Goal: Information Seeking & Learning: Learn about a topic

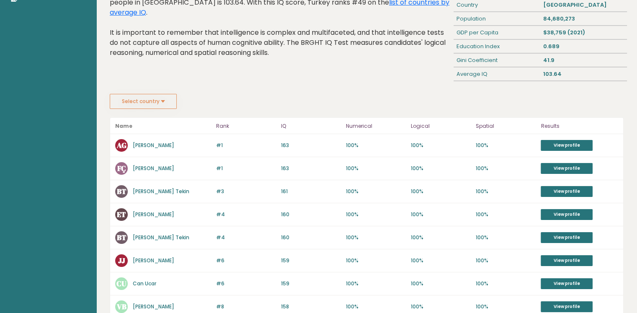
scroll to position [67, 0]
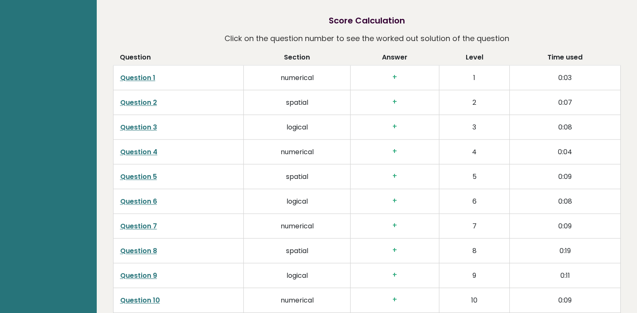
scroll to position [1191, 0]
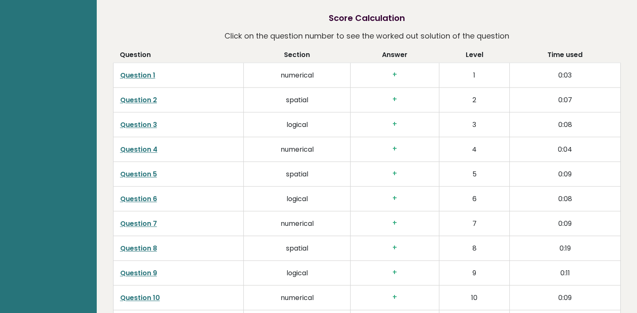
click at [131, 71] on link "Question 1" at bounding box center [137, 75] width 35 height 10
click at [148, 124] on link "Question 3" at bounding box center [138, 125] width 37 height 10
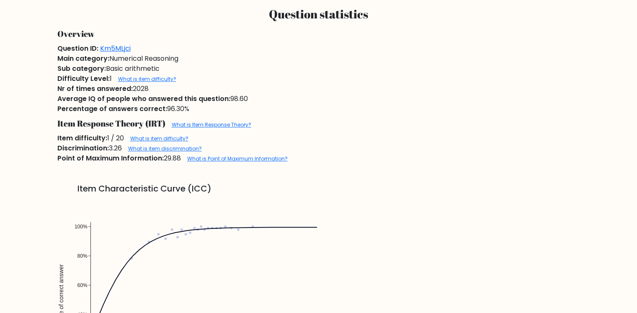
scroll to position [766, 0]
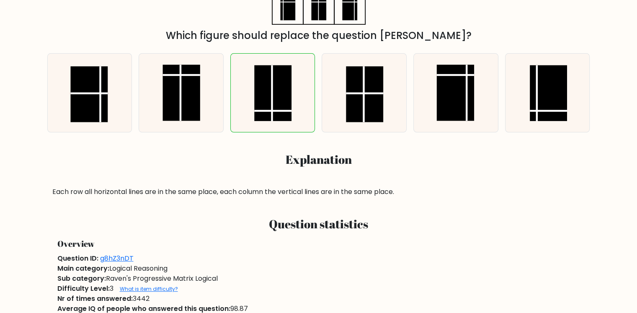
scroll to position [234, 0]
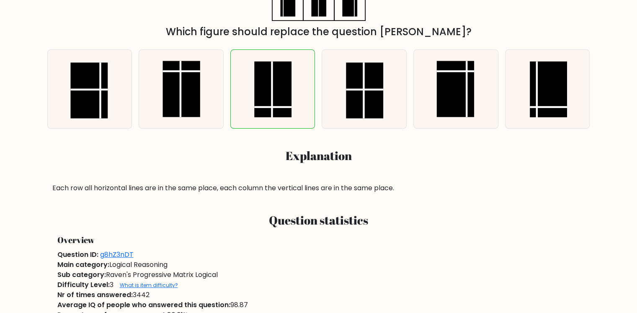
click at [306, 89] on icon at bounding box center [273, 89] width 78 height 78
radio input "true"
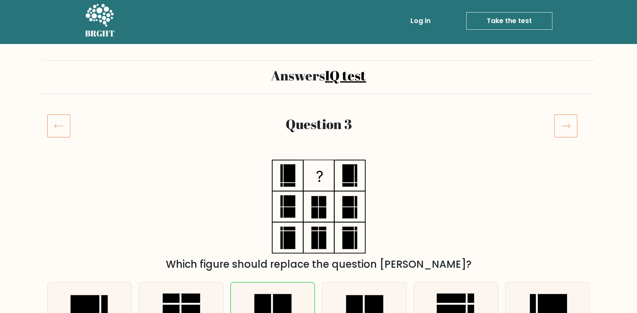
scroll to position [2, 0]
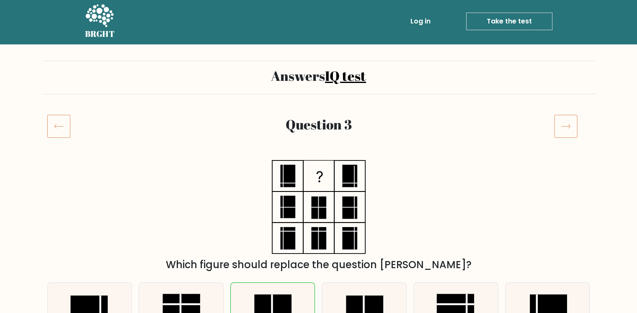
click at [319, 155] on input "d." at bounding box center [319, 157] width 0 height 4
radio input "true"
click at [319, 155] on input "e." at bounding box center [319, 157] width 0 height 4
radio input "true"
click at [319, 155] on input "f." at bounding box center [319, 157] width 0 height 4
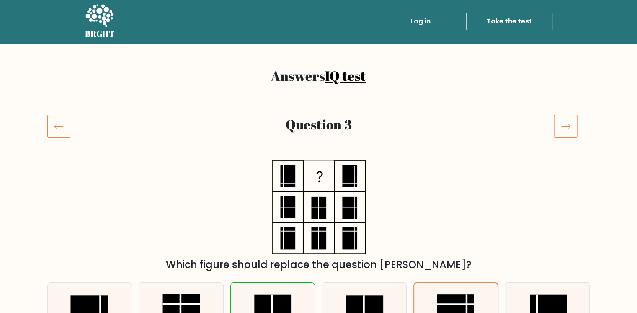
radio input "true"
click at [566, 123] on icon at bounding box center [565, 125] width 23 height 23
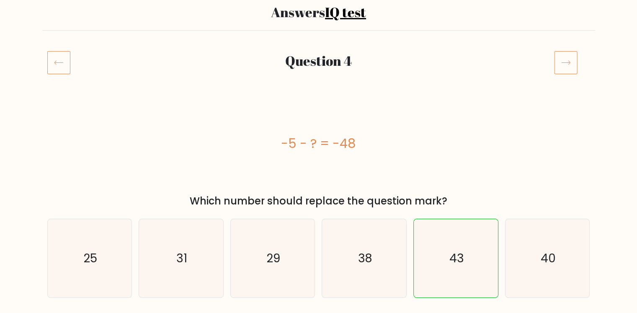
scroll to position [67, 0]
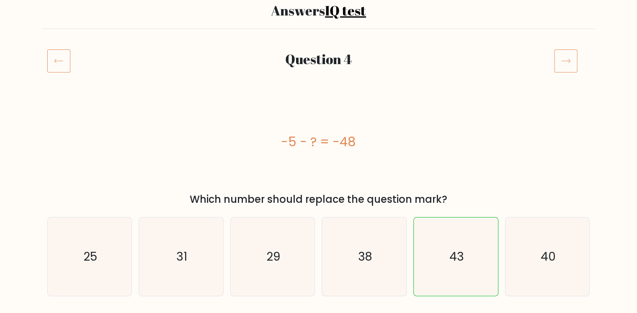
click at [566, 52] on icon at bounding box center [565, 60] width 23 height 23
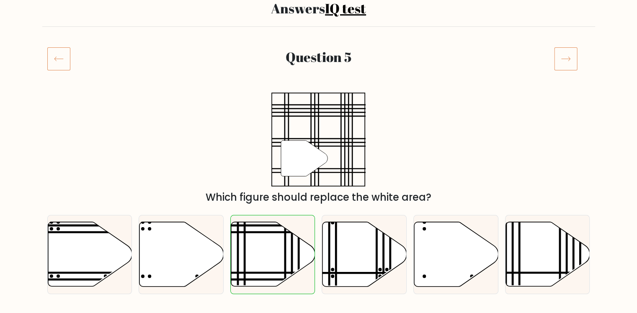
scroll to position [84, 0]
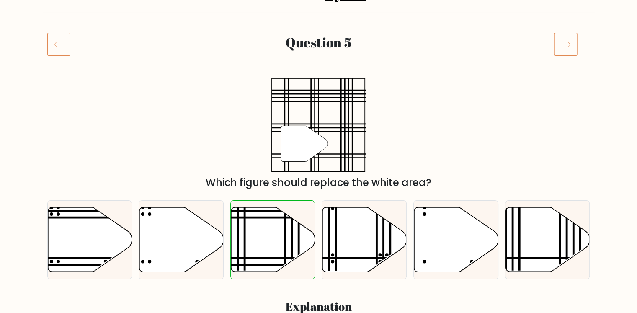
click at [566, 52] on icon at bounding box center [565, 43] width 23 height 23
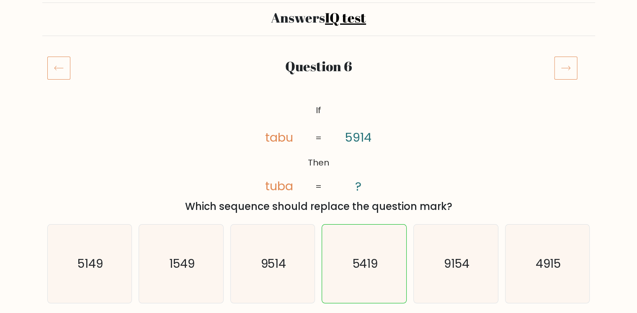
scroll to position [67, 0]
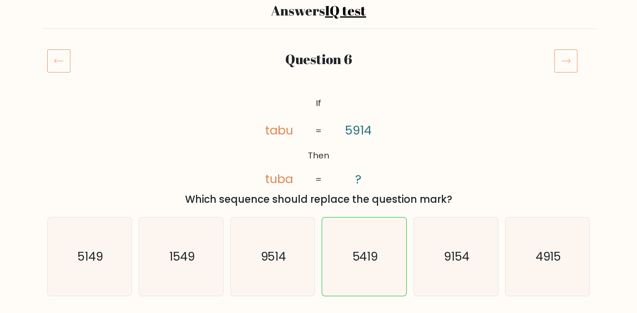
click at [566, 52] on icon at bounding box center [565, 60] width 23 height 23
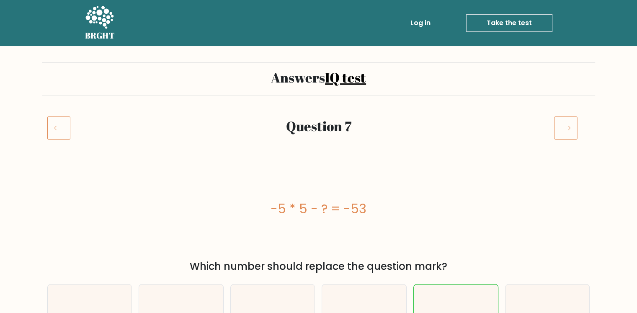
click at [540, 23] on link "Take the test" at bounding box center [509, 23] width 86 height 18
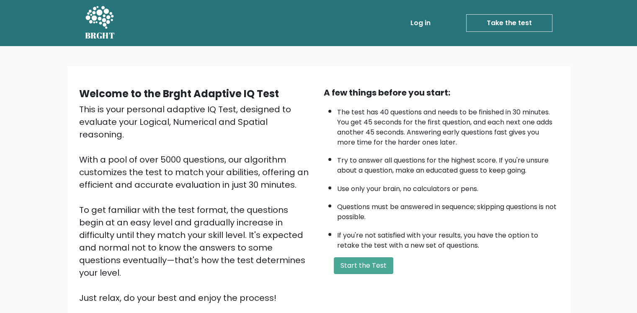
click at [342, 251] on div "A few things before you start: The test has 40 questions and needs to be finish…" at bounding box center [441, 195] width 244 height 218
click at [341, 262] on button "Start the Test" at bounding box center [363, 265] width 59 height 17
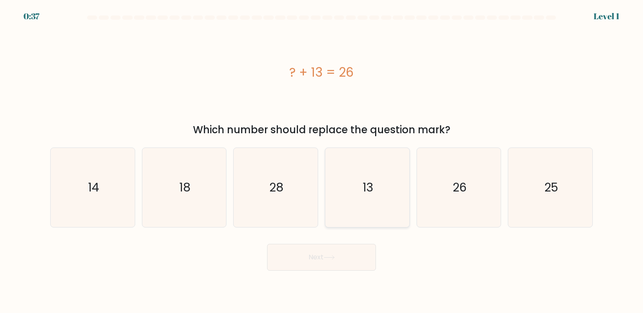
click at [368, 210] on icon "13" at bounding box center [367, 187] width 79 height 79
click at [322, 161] on input "d. 13" at bounding box center [322, 159] width 0 height 4
radio input "true"
click at [471, 186] on icon "26" at bounding box center [458, 187] width 79 height 79
click at [322, 161] on input "e. 26" at bounding box center [322, 159] width 0 height 4
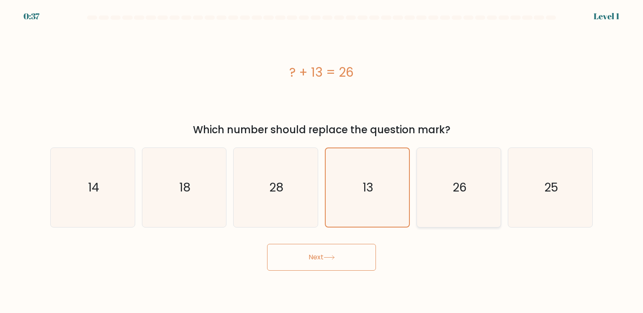
radio input "true"
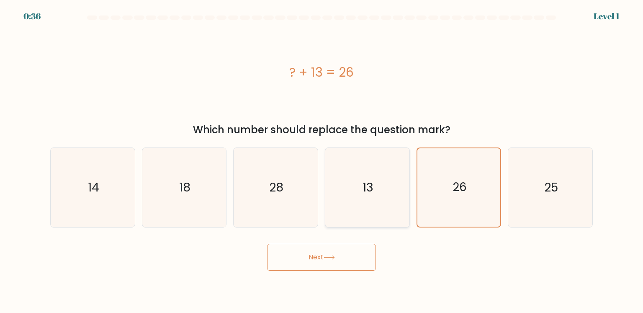
click at [389, 190] on icon "13" at bounding box center [367, 187] width 79 height 79
click at [322, 161] on input "d. 13" at bounding box center [322, 159] width 0 height 4
radio input "true"
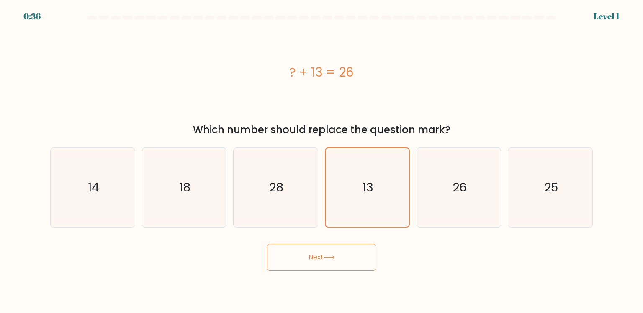
click at [325, 252] on button "Next" at bounding box center [321, 257] width 109 height 27
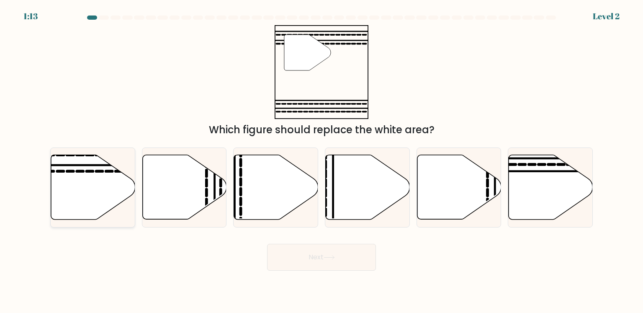
click at [105, 188] on icon at bounding box center [93, 187] width 84 height 64
click at [322, 161] on input "a." at bounding box center [322, 159] width 0 height 4
radio input "true"
click at [288, 262] on button "Next" at bounding box center [321, 257] width 109 height 27
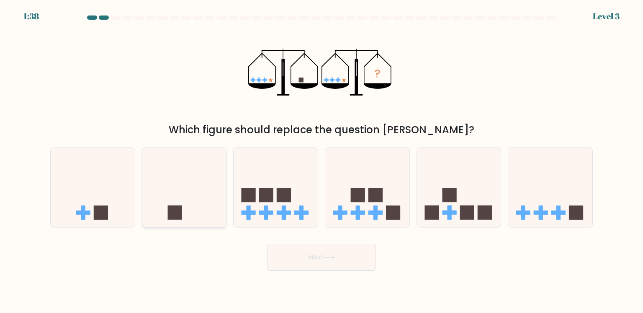
click at [187, 195] on icon at bounding box center [184, 186] width 84 height 69
click at [322, 161] on input "b." at bounding box center [322, 159] width 0 height 4
radio input "true"
click at [302, 245] on button "Next" at bounding box center [321, 257] width 109 height 27
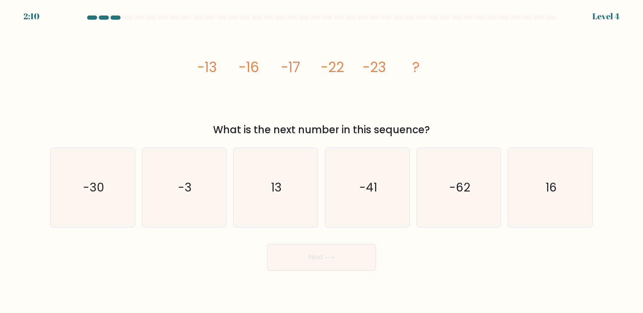
drag, startPoint x: 559, startPoint y: 190, endPoint x: 434, endPoint y: 236, distance: 133.5
click at [557, 190] on icon "16" at bounding box center [550, 187] width 79 height 79
click at [322, 161] on input "f. 16" at bounding box center [322, 159] width 0 height 4
radio input "true"
click at [336, 265] on button "Next" at bounding box center [321, 257] width 109 height 27
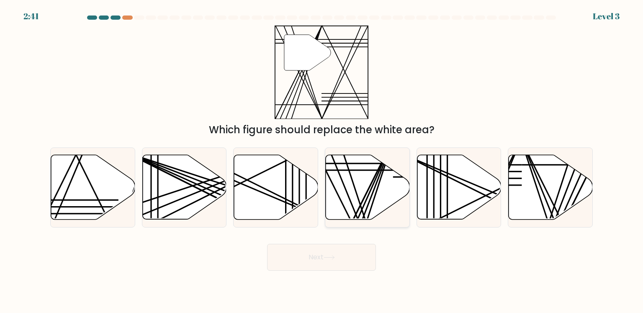
click at [349, 190] on icon at bounding box center [368, 187] width 84 height 64
click at [322, 161] on input "d." at bounding box center [322, 159] width 0 height 4
radio input "true"
click at [326, 260] on button "Next" at bounding box center [321, 257] width 109 height 27
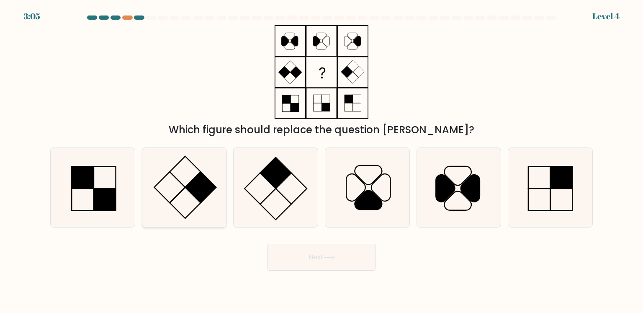
click at [198, 197] on rect at bounding box center [200, 187] width 31 height 31
click at [322, 161] on input "b." at bounding box center [322, 159] width 0 height 4
radio input "true"
click at [317, 255] on button "Next" at bounding box center [321, 257] width 109 height 27
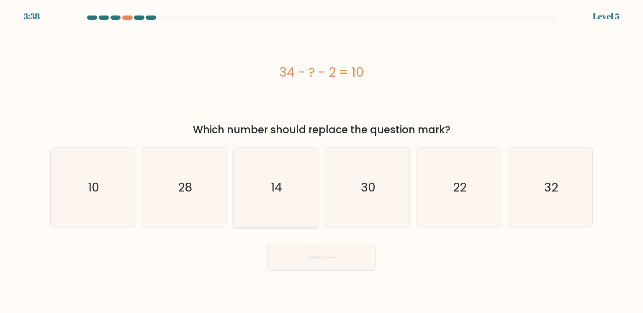
click at [296, 203] on icon "14" at bounding box center [275, 187] width 79 height 79
click at [322, 161] on input "c. 14" at bounding box center [322, 159] width 0 height 4
radio input "true"
click at [305, 252] on button "Next" at bounding box center [321, 257] width 109 height 27
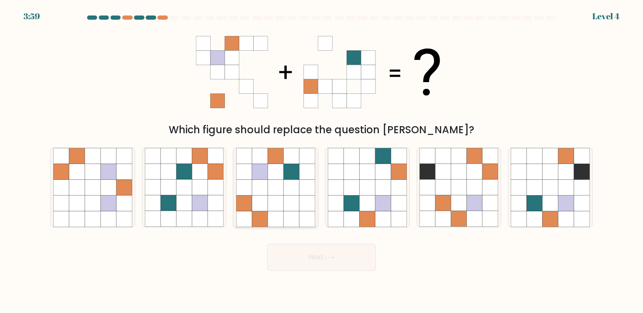
click at [257, 172] on icon at bounding box center [260, 172] width 16 height 16
click at [322, 161] on input "c." at bounding box center [322, 159] width 0 height 4
radio input "true"
click at [320, 260] on button "Next" at bounding box center [321, 257] width 109 height 27
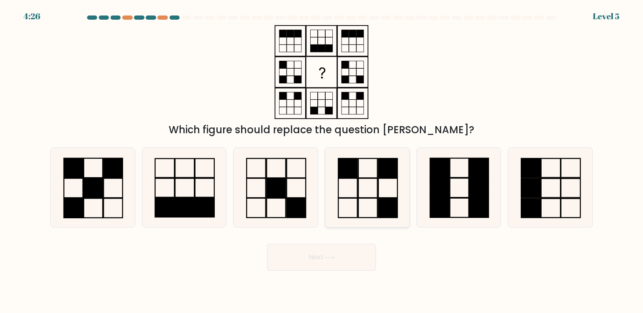
click at [347, 197] on rect at bounding box center [347, 187] width 19 height 19
click at [322, 161] on input "d." at bounding box center [322, 159] width 0 height 4
radio input "true"
click at [309, 262] on button "Next" at bounding box center [321, 257] width 109 height 27
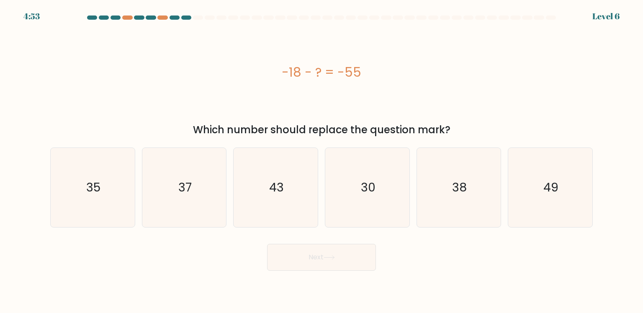
click at [228, 188] on div "b. 37" at bounding box center [185, 187] width 92 height 80
click at [204, 201] on icon "37" at bounding box center [184, 187] width 79 height 79
click at [322, 161] on input "b. 37" at bounding box center [322, 159] width 0 height 4
radio input "true"
click at [326, 255] on icon at bounding box center [329, 257] width 11 height 5
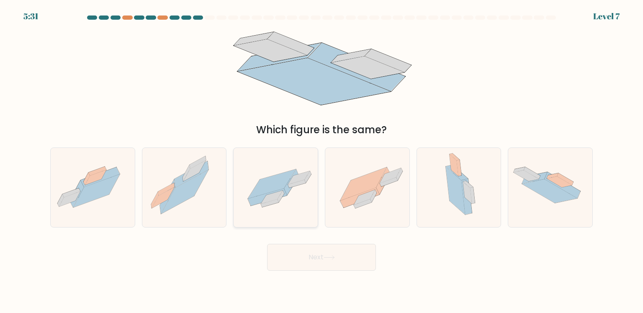
click at [296, 201] on icon at bounding box center [276, 187] width 84 height 58
click at [322, 161] on input "c." at bounding box center [322, 159] width 0 height 4
radio input "true"
click at [301, 262] on button "Next" at bounding box center [321, 257] width 109 height 27
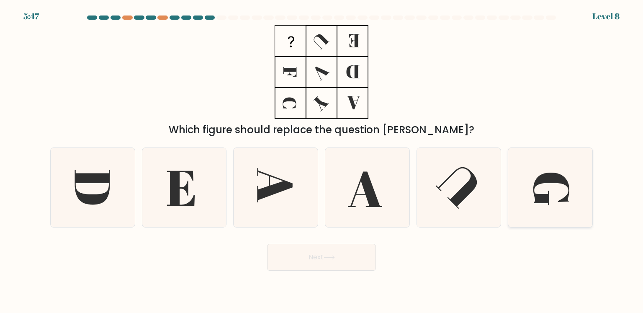
click at [566, 197] on icon at bounding box center [551, 188] width 36 height 32
click at [322, 161] on input "f." at bounding box center [322, 159] width 0 height 4
radio input "true"
click at [336, 262] on button "Next" at bounding box center [321, 257] width 109 height 27
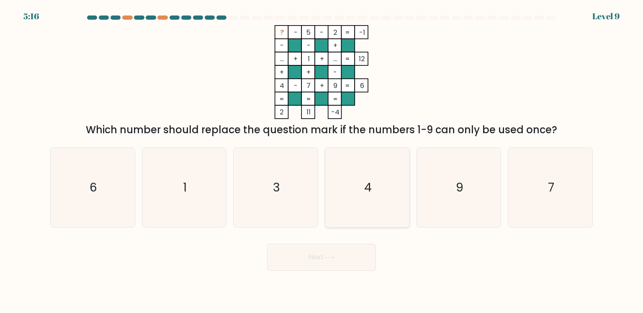
click at [355, 185] on icon "4" at bounding box center [367, 187] width 79 height 79
click at [322, 161] on input "d. 4" at bounding box center [322, 159] width 0 height 4
radio input "true"
click at [314, 257] on button "Next" at bounding box center [321, 257] width 109 height 27
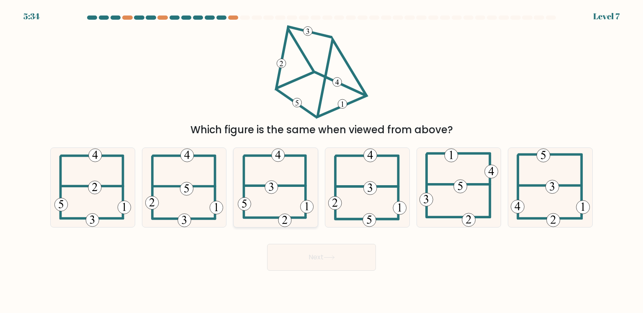
click at [261, 208] on icon at bounding box center [276, 187] width 76 height 79
click at [322, 161] on input "c." at bounding box center [322, 159] width 0 height 4
radio input "true"
click at [300, 258] on button "Next" at bounding box center [321, 257] width 109 height 27
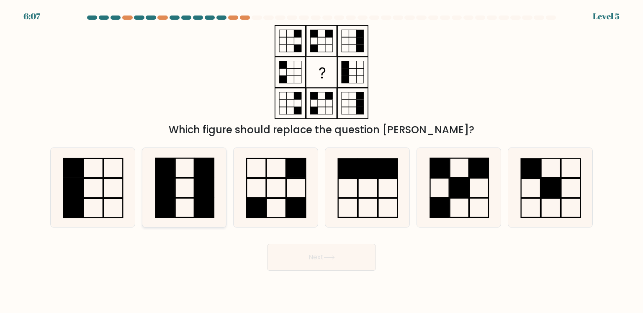
click at [201, 177] on rect at bounding box center [204, 167] width 19 height 19
click at [322, 161] on input "b." at bounding box center [322, 159] width 0 height 4
radio input "true"
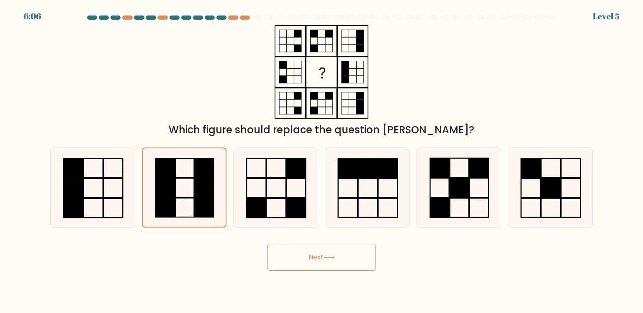
click at [319, 260] on button "Next" at bounding box center [321, 257] width 109 height 27
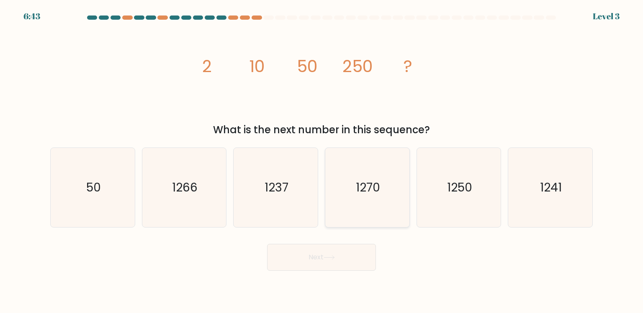
click at [370, 208] on icon "1270" at bounding box center [367, 187] width 79 height 79
click at [322, 161] on input "d. 1270" at bounding box center [322, 159] width 0 height 4
radio input "true"
click at [334, 253] on button "Next" at bounding box center [321, 257] width 109 height 27
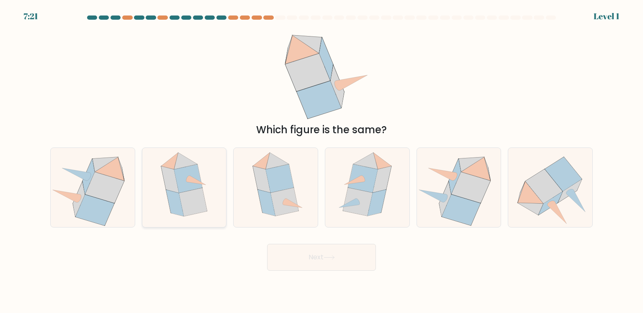
click at [189, 178] on icon at bounding box center [196, 179] width 19 height 9
click at [322, 161] on input "b." at bounding box center [322, 159] width 0 height 4
radio input "true"
click at [322, 262] on button "Next" at bounding box center [321, 257] width 109 height 27
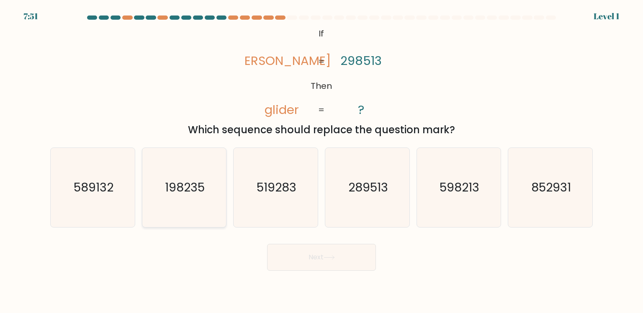
click at [179, 195] on text "198235" at bounding box center [185, 187] width 40 height 17
click at [322, 161] on input "b. 198235" at bounding box center [322, 159] width 0 height 4
radio input "true"
click at [268, 183] on text "519283" at bounding box center [277, 187] width 40 height 17
click at [322, 161] on input "c. 519283" at bounding box center [322, 159] width 0 height 4
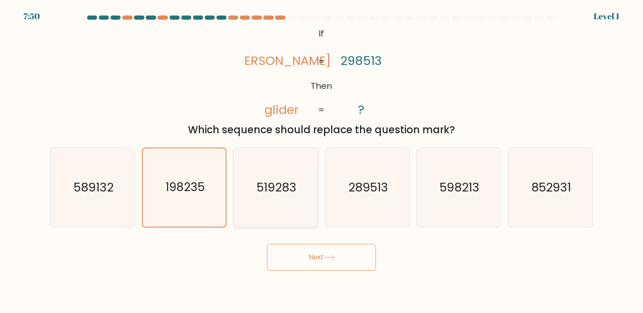
radio input "true"
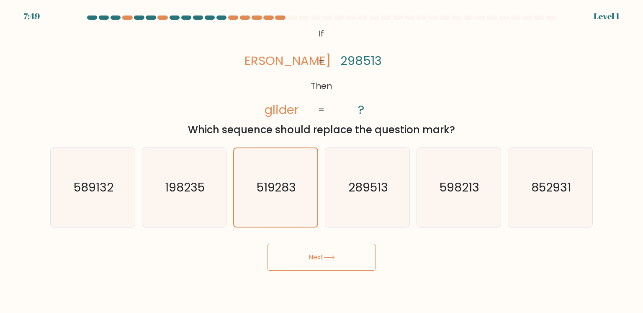
click at [307, 115] on icon "@import url('https://fonts.googleapis.com/css?family=Abril+Fatface:400,100,100i…" at bounding box center [321, 72] width 152 height 94
click at [377, 203] on icon "289513" at bounding box center [367, 187] width 79 height 79
click at [322, 161] on input "d. 289513" at bounding box center [322, 159] width 0 height 4
radio input "true"
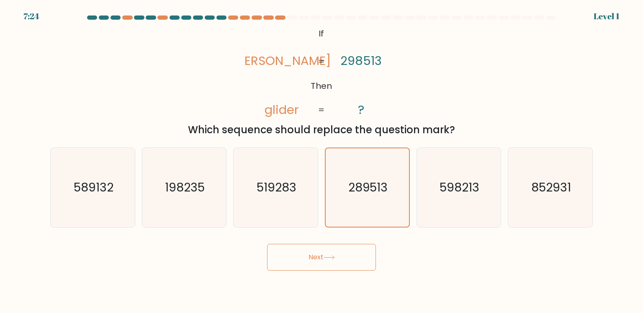
click at [327, 250] on button "Next" at bounding box center [321, 257] width 109 height 27
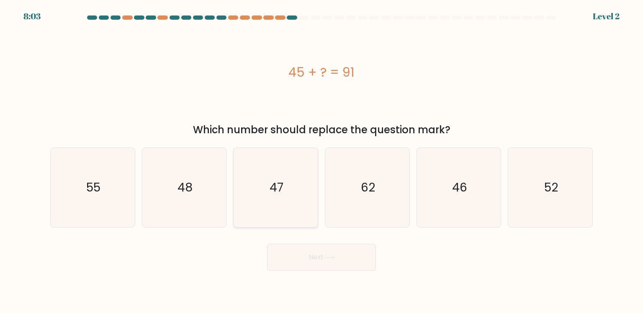
click at [276, 178] on icon "47" at bounding box center [275, 187] width 79 height 79
click at [322, 161] on input "c. 47" at bounding box center [322, 159] width 0 height 4
radio input "true"
click at [457, 47] on div "45 + ? = 91" at bounding box center [321, 72] width 543 height 94
click at [444, 191] on icon "46" at bounding box center [458, 187] width 79 height 79
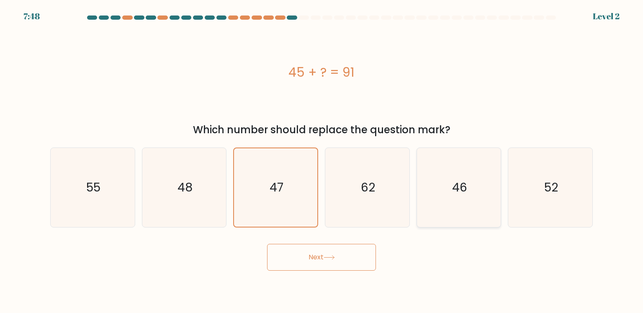
click at [322, 161] on input "e. 46" at bounding box center [322, 159] width 0 height 4
radio input "true"
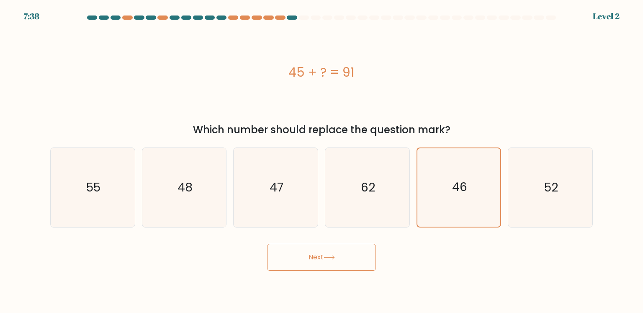
click at [481, 92] on div "45 + ? = 91" at bounding box center [321, 72] width 543 height 94
click at [343, 265] on button "Next" at bounding box center [321, 257] width 109 height 27
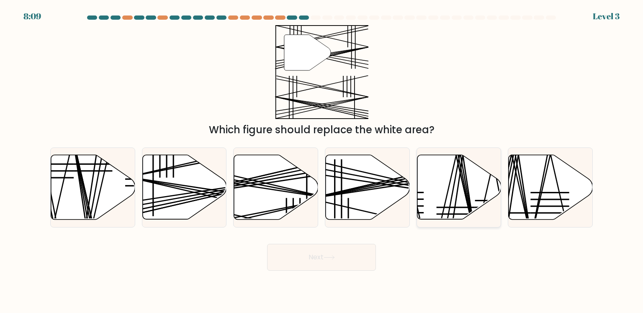
click at [463, 201] on icon at bounding box center [459, 187] width 84 height 64
click at [322, 161] on input "e." at bounding box center [322, 159] width 0 height 4
radio input "true"
click at [323, 257] on button "Next" at bounding box center [321, 257] width 109 height 27
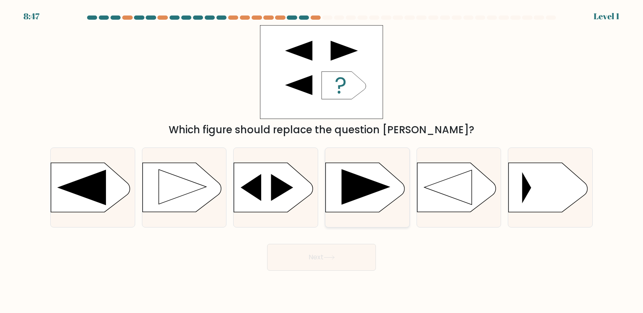
click at [349, 177] on icon at bounding box center [366, 187] width 49 height 36
click at [322, 161] on input "d." at bounding box center [322, 159] width 0 height 4
radio input "true"
click at [318, 249] on button "Next" at bounding box center [321, 257] width 109 height 27
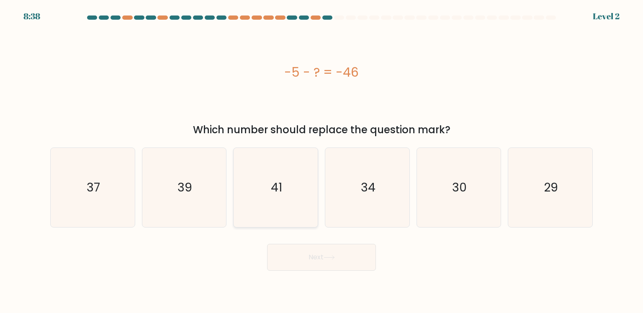
click at [283, 201] on icon "41" at bounding box center [275, 187] width 79 height 79
click at [322, 161] on input "c. 41" at bounding box center [322, 159] width 0 height 4
radio input "true"
click at [326, 253] on button "Next" at bounding box center [321, 257] width 109 height 27
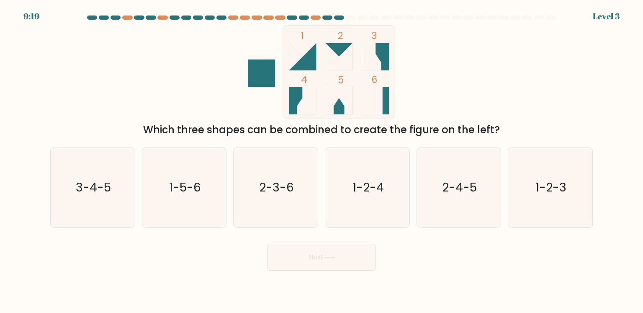
click at [185, 86] on div "1 2 3 4 5 6 Which three shapes can be combined to create the figure on the left?" at bounding box center [321, 81] width 553 height 112
click at [360, 198] on icon "1-2-4" at bounding box center [367, 187] width 79 height 79
click at [322, 161] on input "d. 1-2-4" at bounding box center [322, 159] width 0 height 4
radio input "true"
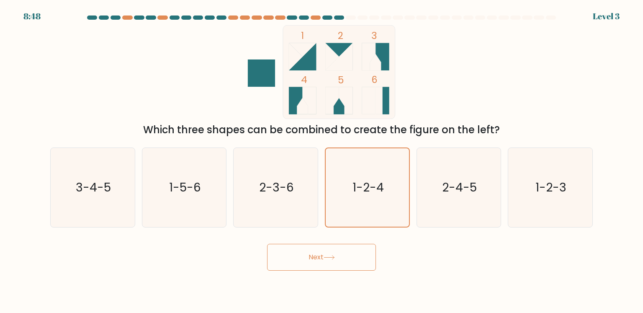
click at [338, 256] on button "Next" at bounding box center [321, 257] width 109 height 27
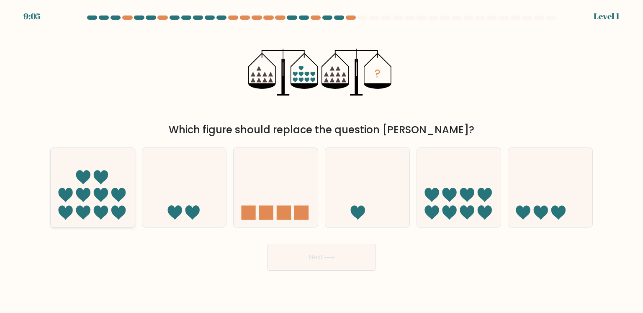
click at [67, 211] on icon at bounding box center [65, 213] width 14 height 14
click at [322, 161] on input "a." at bounding box center [322, 159] width 0 height 4
radio input "true"
click at [286, 265] on button "Next" at bounding box center [321, 257] width 109 height 27
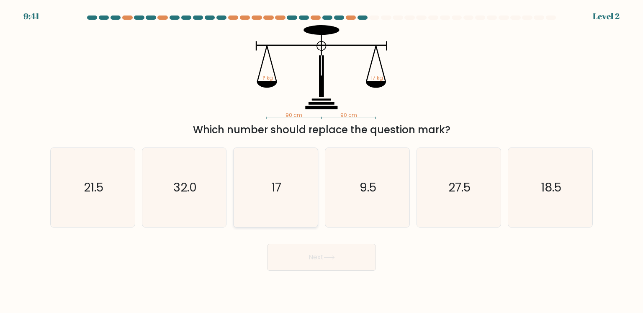
click at [282, 176] on icon "17" at bounding box center [275, 187] width 79 height 79
click at [322, 161] on input "c. 17" at bounding box center [322, 159] width 0 height 4
radio input "true"
click at [304, 253] on button "Next" at bounding box center [321, 257] width 109 height 27
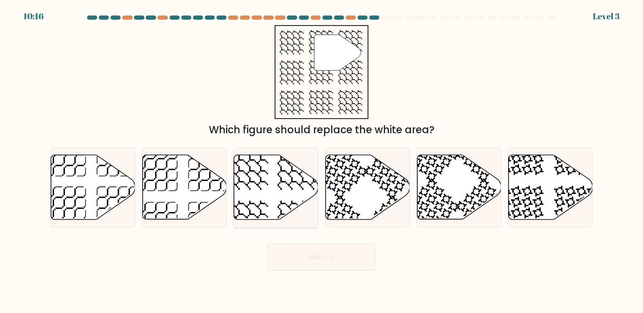
click at [266, 196] on icon at bounding box center [276, 187] width 84 height 64
click at [322, 161] on input "c." at bounding box center [322, 159] width 0 height 4
radio input "true"
click at [318, 252] on button "Next" at bounding box center [321, 257] width 109 height 27
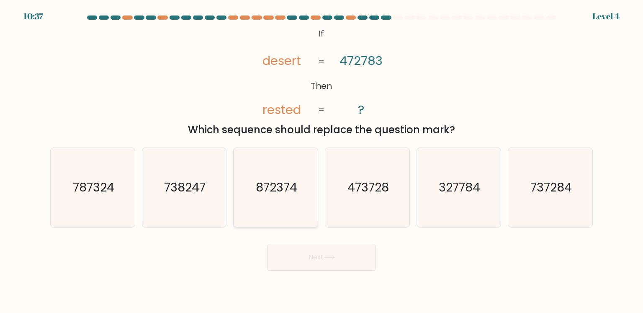
click at [280, 190] on text "872374" at bounding box center [276, 187] width 41 height 17
click at [322, 161] on input "c. 872374" at bounding box center [322, 159] width 0 height 4
radio input "true"
click at [325, 249] on button "Next" at bounding box center [321, 257] width 109 height 27
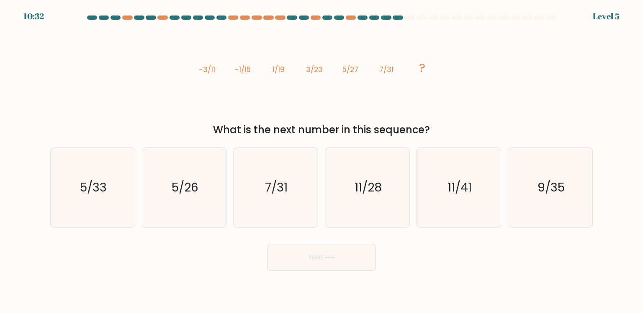
click at [594, 197] on div "f. 9/35" at bounding box center [550, 187] width 92 height 80
click at [581, 196] on icon "9/35" at bounding box center [550, 187] width 79 height 79
click at [322, 161] on input "f. 9/35" at bounding box center [322, 159] width 0 height 4
radio input "true"
click at [346, 265] on button "Next" at bounding box center [321, 257] width 109 height 27
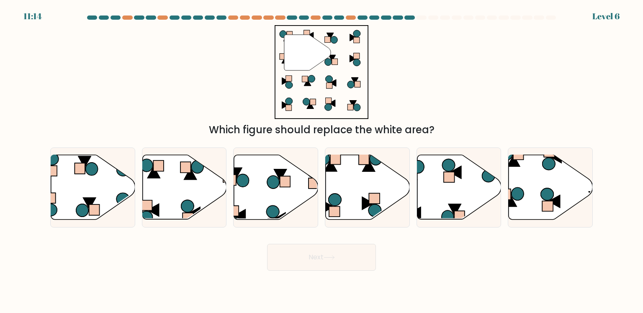
click at [224, 62] on div "" Which figure should replace the white area?" at bounding box center [321, 81] width 553 height 112
click at [521, 189] on icon at bounding box center [518, 193] width 12 height 13
click at [322, 161] on input "f." at bounding box center [322, 159] width 0 height 4
radio input "true"
click at [348, 248] on button "Next" at bounding box center [321, 257] width 109 height 27
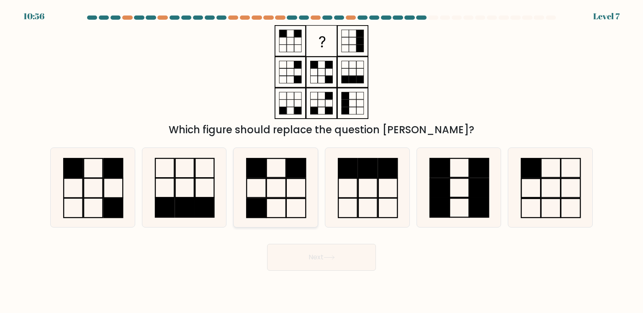
click at [262, 200] on rect at bounding box center [256, 207] width 19 height 19
click at [322, 161] on input "c." at bounding box center [322, 159] width 0 height 4
radio input "true"
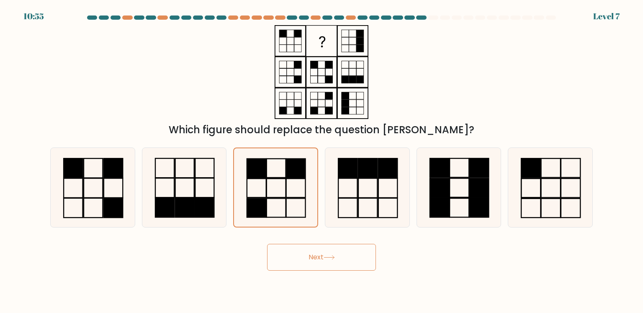
click at [317, 265] on button "Next" at bounding box center [321, 257] width 109 height 27
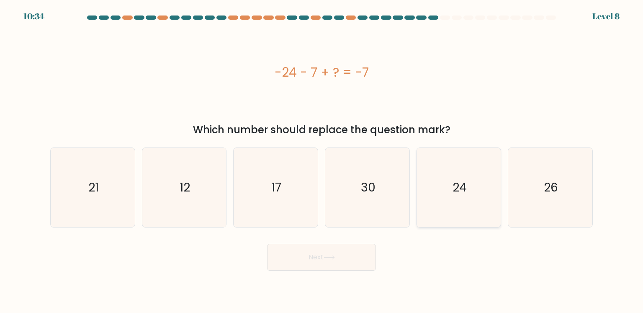
click at [440, 193] on icon "24" at bounding box center [458, 187] width 79 height 79
click at [322, 161] on input "e. 24" at bounding box center [322, 159] width 0 height 4
radio input "true"
click at [326, 244] on button "Next" at bounding box center [321, 257] width 109 height 27
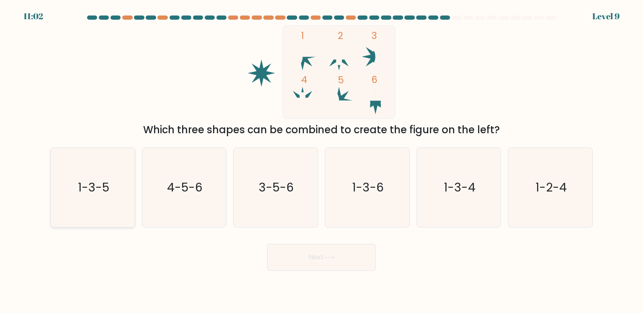
click at [81, 190] on text "1-3-5" at bounding box center [93, 187] width 31 height 17
click at [322, 161] on input "a. 1-3-5" at bounding box center [322, 159] width 0 height 4
radio input "true"
click at [354, 253] on button "Next" at bounding box center [321, 257] width 109 height 27
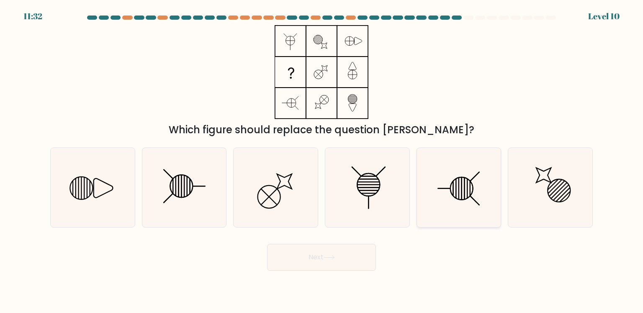
click at [477, 198] on icon at bounding box center [458, 187] width 79 height 79
click at [322, 161] on input "e." at bounding box center [322, 159] width 0 height 4
radio input "true"
click at [165, 207] on icon at bounding box center [184, 187] width 79 height 79
click at [322, 161] on input "b." at bounding box center [322, 159] width 0 height 4
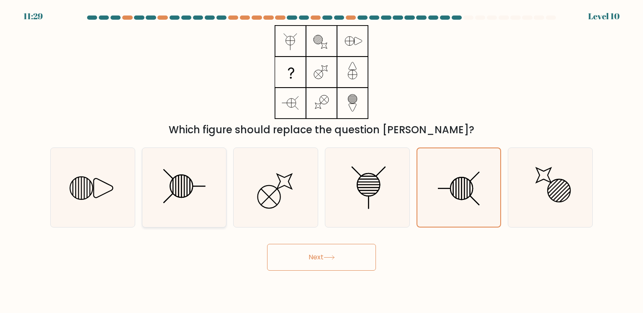
radio input "true"
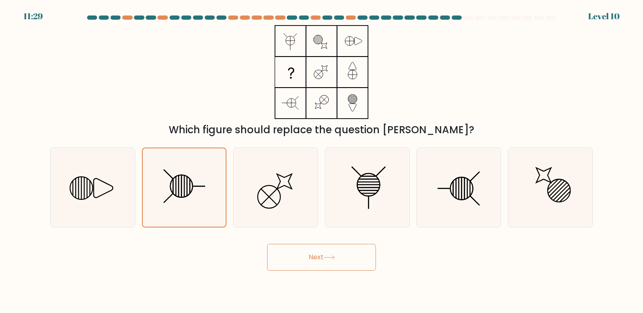
click at [310, 250] on button "Next" at bounding box center [321, 257] width 109 height 27
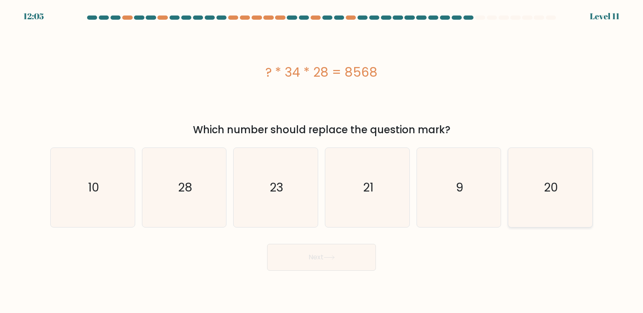
click at [570, 208] on icon "20" at bounding box center [550, 187] width 79 height 79
click at [322, 161] on input "f. 20" at bounding box center [322, 159] width 0 height 4
radio input "true"
click at [204, 206] on icon "28" at bounding box center [184, 187] width 79 height 79
click at [322, 161] on input "b. 28" at bounding box center [322, 159] width 0 height 4
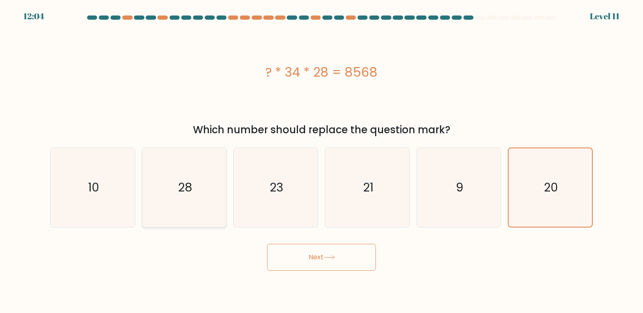
radio input "true"
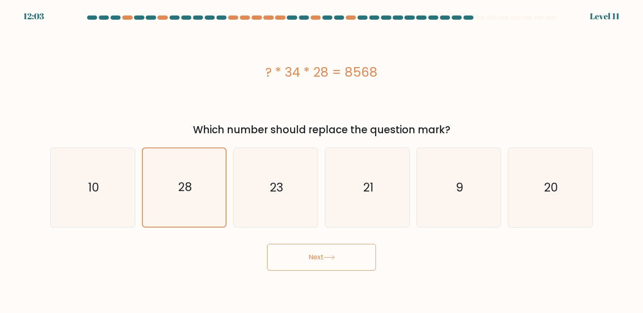
click at [347, 250] on button "Next" at bounding box center [321, 257] width 109 height 27
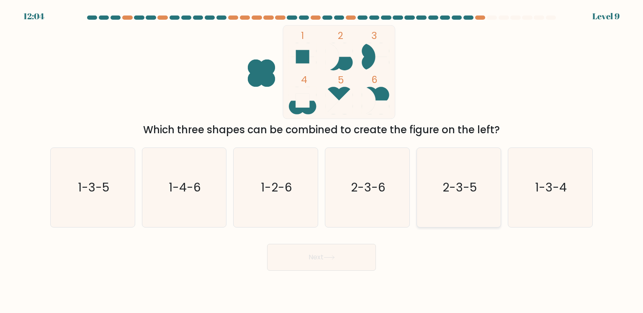
click at [435, 183] on icon "2-3-5" at bounding box center [458, 187] width 79 height 79
click at [322, 161] on input "e. 2-3-5" at bounding box center [322, 159] width 0 height 4
radio input "true"
click at [308, 264] on button "Next" at bounding box center [321, 257] width 109 height 27
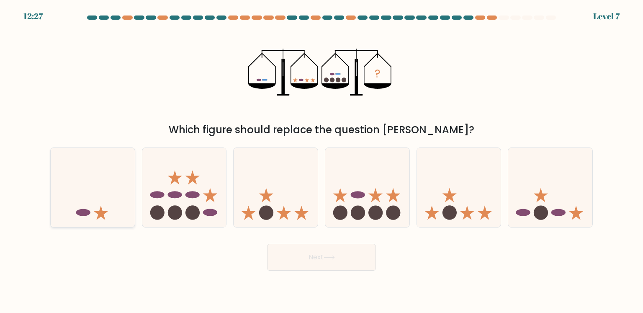
click at [92, 206] on icon at bounding box center [93, 186] width 84 height 69
click at [322, 161] on input "a." at bounding box center [322, 159] width 0 height 4
radio input "true"
click at [92, 206] on icon at bounding box center [92, 187] width 83 height 69
click at [322, 161] on input "a." at bounding box center [322, 159] width 0 height 4
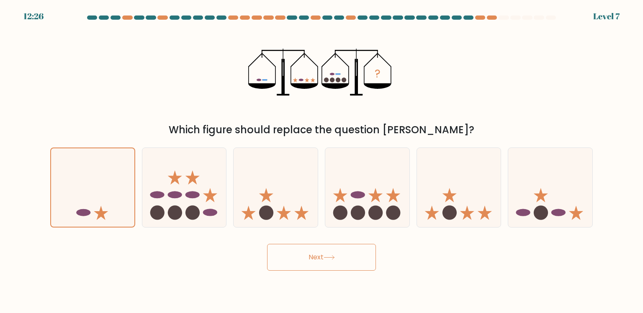
click at [300, 255] on button "Next" at bounding box center [321, 257] width 109 height 27
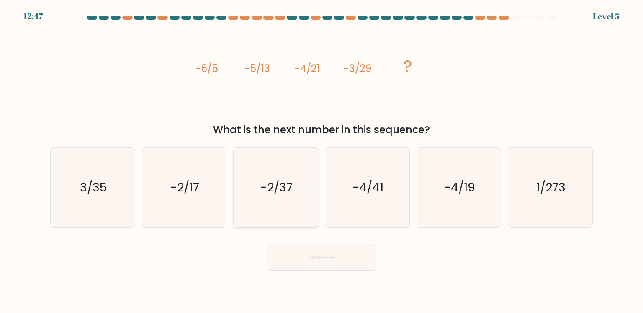
click at [254, 211] on icon "-2/37" at bounding box center [275, 187] width 79 height 79
click at [322, 161] on input "c. -2/37" at bounding box center [322, 159] width 0 height 4
radio input "true"
click at [314, 257] on button "Next" at bounding box center [321, 257] width 109 height 27
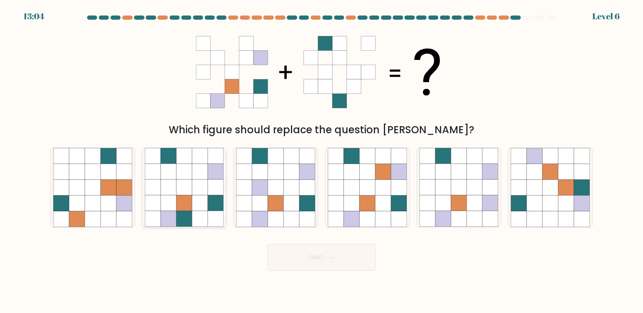
click at [182, 207] on icon at bounding box center [184, 203] width 16 height 16
click at [322, 161] on input "b." at bounding box center [322, 159] width 0 height 4
radio input "true"
click at [316, 247] on button "Next" at bounding box center [321, 257] width 109 height 27
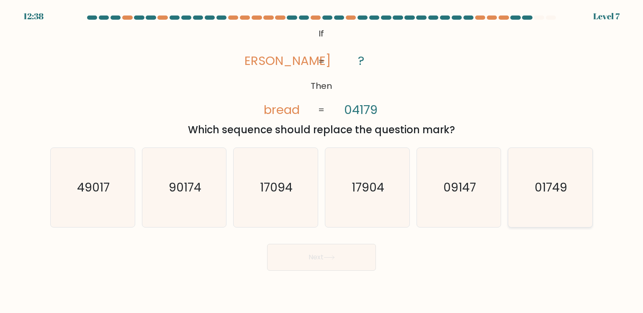
click at [531, 179] on icon "01749" at bounding box center [550, 187] width 79 height 79
click at [322, 161] on input "f. 01749" at bounding box center [322, 159] width 0 height 4
radio input "true"
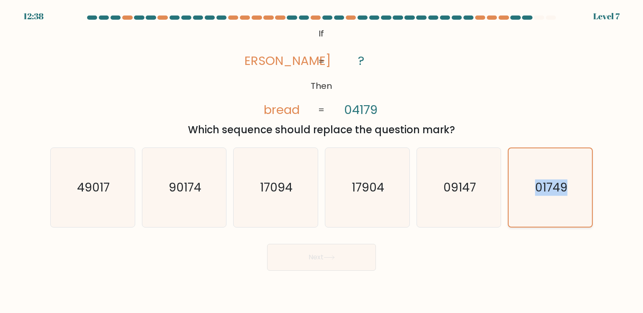
click at [531, 179] on icon "01749" at bounding box center [550, 187] width 78 height 78
click at [322, 161] on input "f. 01749" at bounding box center [322, 159] width 0 height 4
click at [434, 259] on div "Next" at bounding box center [321, 253] width 553 height 33
click at [313, 265] on button "Next" at bounding box center [321, 257] width 109 height 27
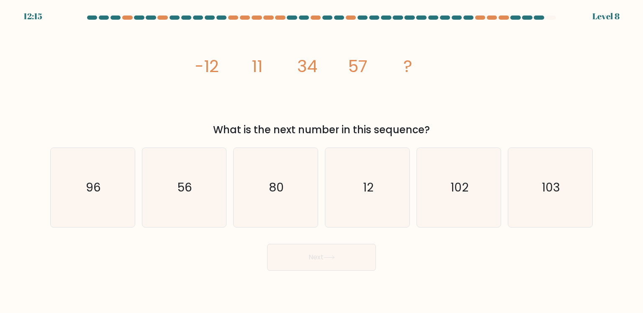
click at [577, 89] on div "image/svg+xml -12 11 34 57 ? What is the next number in this sequence?" at bounding box center [321, 81] width 553 height 112
click at [482, 270] on body "11:54 Level 8" at bounding box center [321, 156] width 643 height 313
click at [274, 203] on icon "80" at bounding box center [275, 187] width 79 height 79
click at [322, 161] on input "c. 80" at bounding box center [322, 159] width 0 height 4
radio input "true"
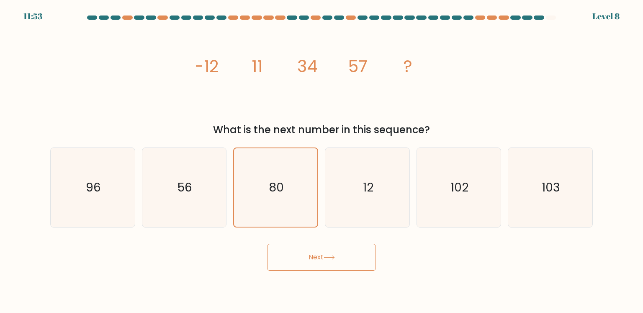
click at [327, 258] on icon at bounding box center [329, 257] width 11 height 5
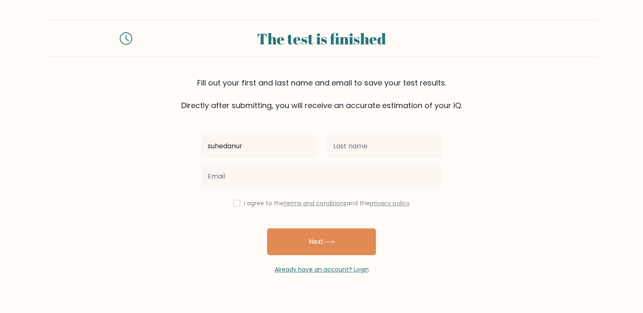
type input "suhedanur"
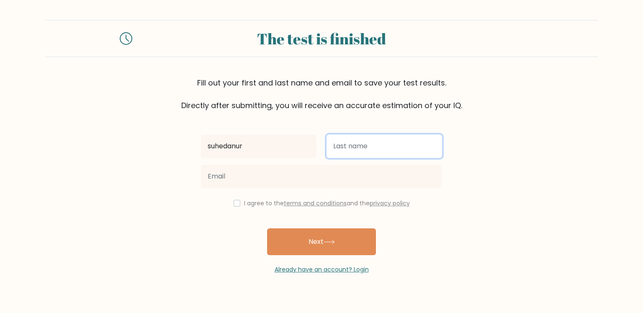
click at [351, 146] on input "text" at bounding box center [385, 145] width 116 height 23
type input "özer"
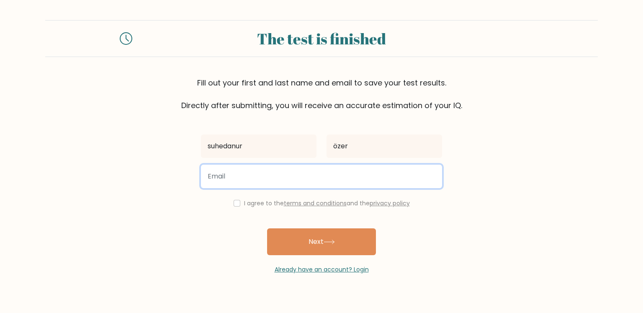
paste input "makeitfun2001@gmail.com"
type input "makeitfun2001@gmail.com"
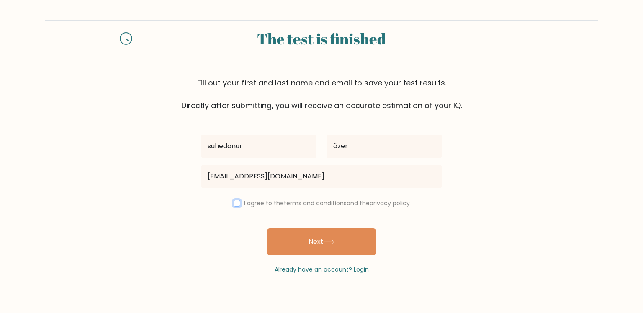
click at [234, 202] on input "checkbox" at bounding box center [237, 203] width 7 height 7
checkbox input "true"
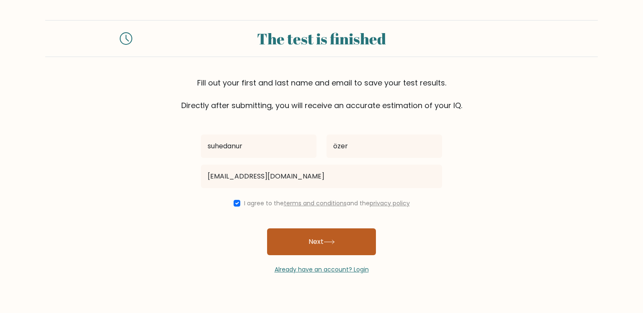
click at [326, 232] on button "Next" at bounding box center [321, 241] width 109 height 27
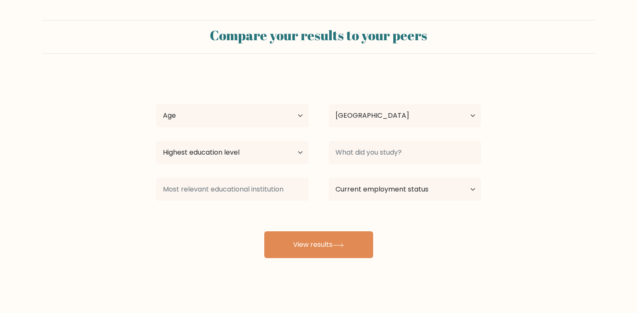
select select "TR"
click at [269, 114] on select "Age Under [DEMOGRAPHIC_DATA] [DEMOGRAPHIC_DATA] [DEMOGRAPHIC_DATA] [DEMOGRAPHIC…" at bounding box center [232, 115] width 152 height 23
select select "18_24"
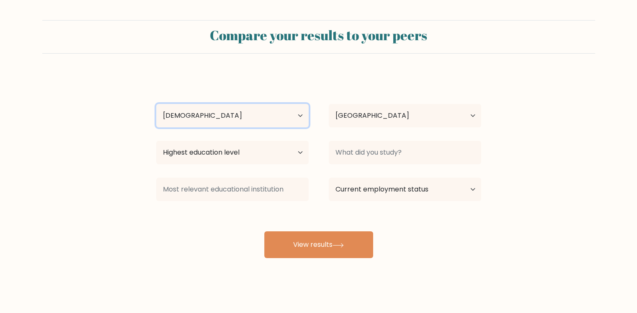
click at [156, 104] on select "Age Under [DEMOGRAPHIC_DATA] [DEMOGRAPHIC_DATA] [DEMOGRAPHIC_DATA] [DEMOGRAPHIC…" at bounding box center [232, 115] width 152 height 23
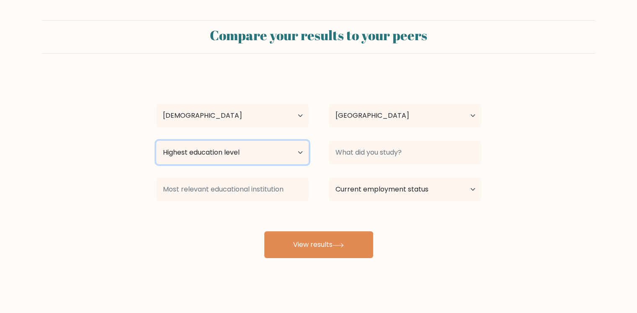
click at [226, 153] on select "Highest education level No schooling Primary Lower Secondary Upper Secondary Oc…" at bounding box center [232, 152] width 152 height 23
select select "bachelors_degree"
click at [156, 141] on select "Highest education level No schooling Primary Lower Secondary Upper Secondary Oc…" at bounding box center [232, 152] width 152 height 23
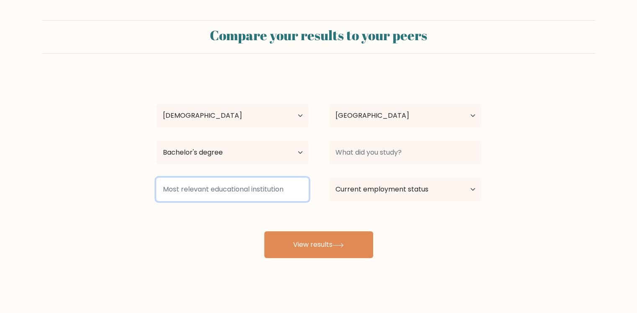
click at [222, 193] on input at bounding box center [232, 189] width 152 height 23
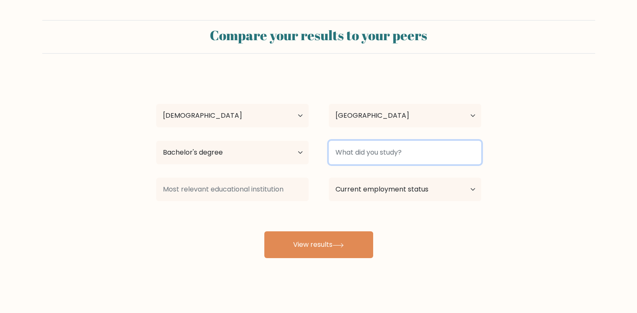
click at [354, 161] on input at bounding box center [405, 152] width 152 height 23
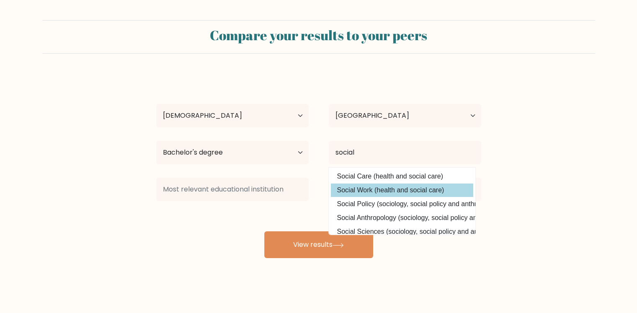
click at [391, 187] on option "Social Work (health and social care)" at bounding box center [402, 189] width 142 height 13
type input "Social Work"
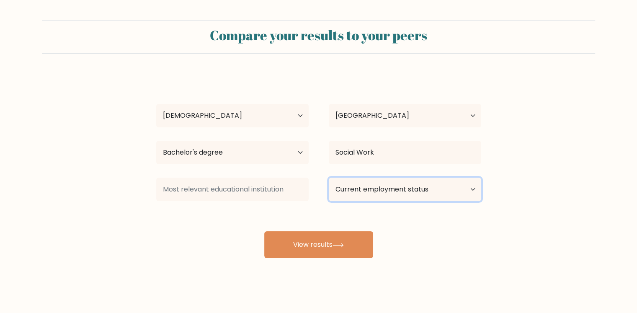
click at [345, 190] on select "Current employment status Employed Student Retired Other / prefer not to answer" at bounding box center [405, 189] width 152 height 23
select select "student"
click at [329, 178] on select "Current employment status Employed Student Retired Other / prefer not to answer" at bounding box center [405, 189] width 152 height 23
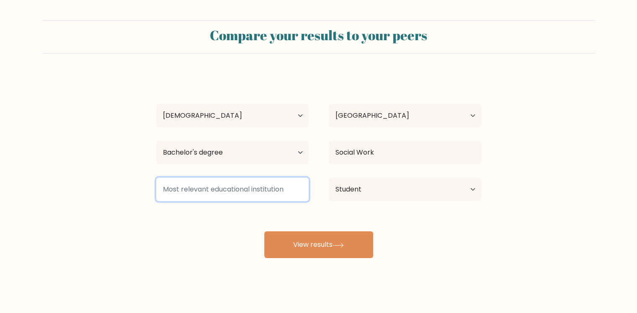
click at [235, 188] on input at bounding box center [232, 189] width 152 height 23
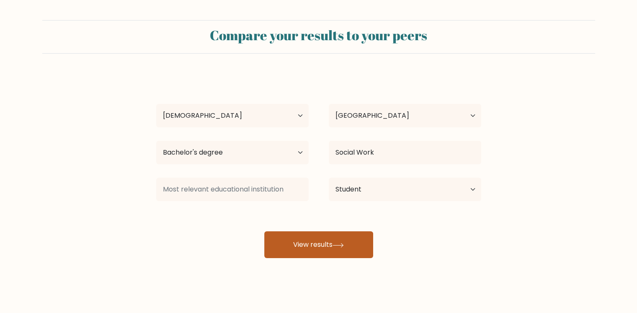
click at [303, 250] on button "View results" at bounding box center [318, 244] width 109 height 27
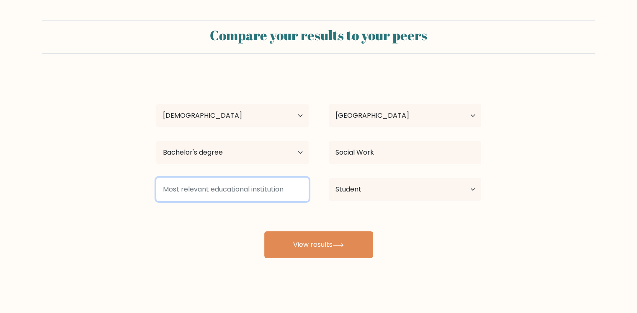
click at [240, 184] on input at bounding box center [232, 189] width 152 height 23
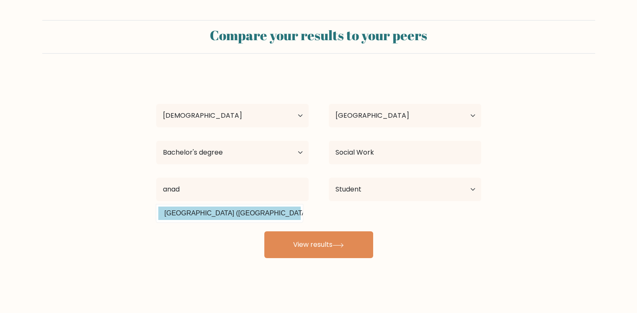
click at [233, 215] on option "Anadolu Üniversitesi (Turkey)" at bounding box center [229, 212] width 142 height 13
type input "[GEOGRAPHIC_DATA]"
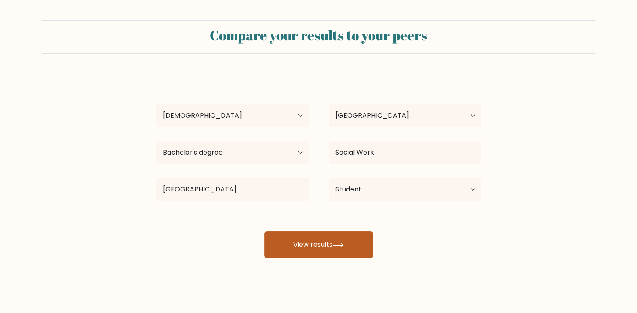
click at [295, 246] on button "View results" at bounding box center [318, 244] width 109 height 27
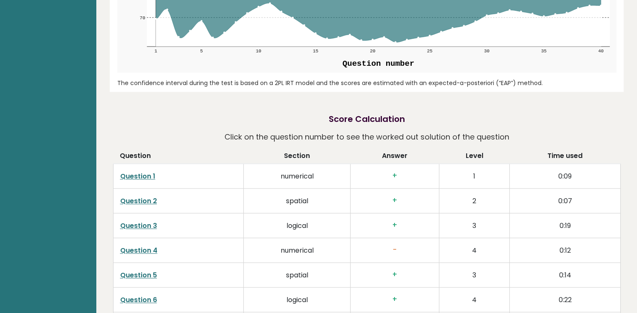
scroll to position [1290, 0]
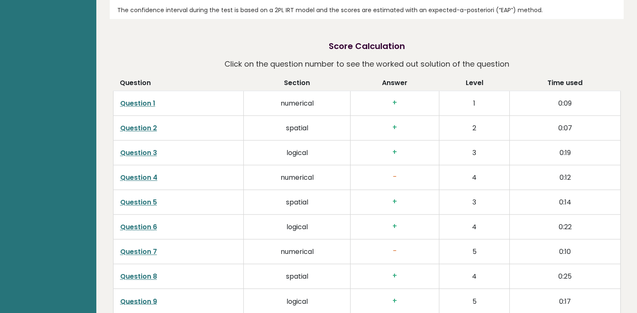
click at [142, 179] on link "Question 4" at bounding box center [138, 177] width 37 height 10
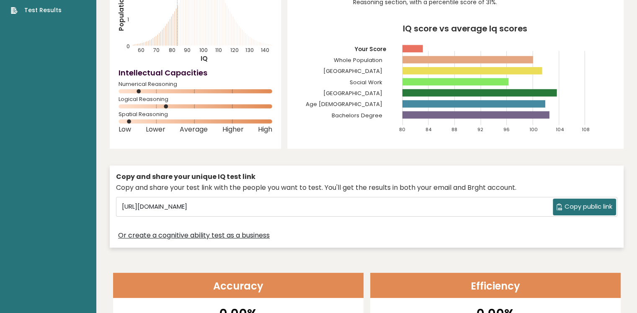
scroll to position [0, 0]
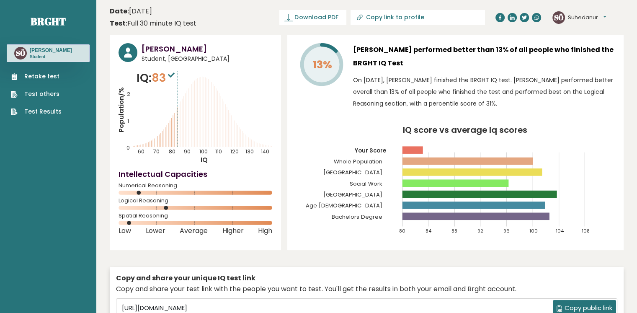
click at [41, 79] on link "Retake test" at bounding box center [36, 76] width 51 height 9
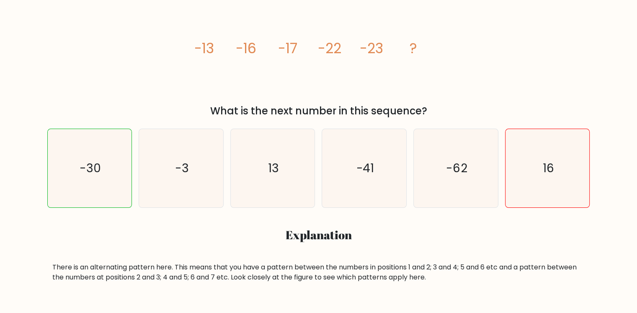
scroll to position [134, 0]
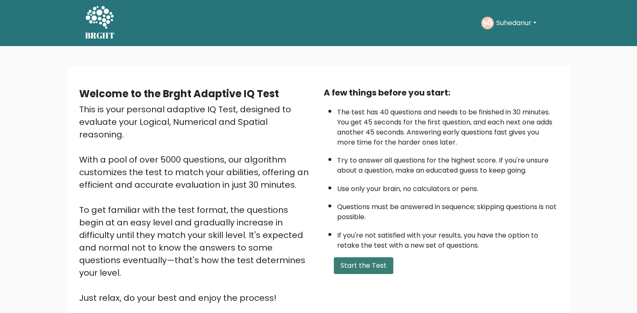
click at [383, 265] on button "Start the Test" at bounding box center [363, 265] width 59 height 17
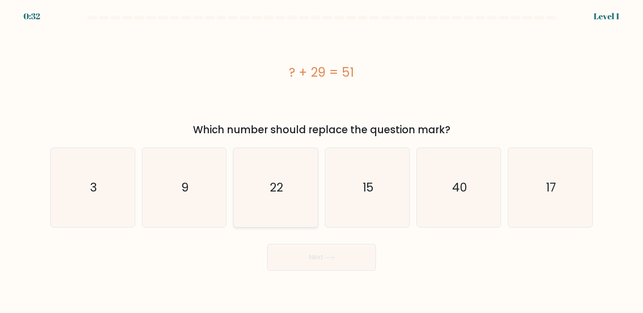
click at [287, 202] on icon "22" at bounding box center [275, 187] width 79 height 79
click at [322, 161] on input "c. 22" at bounding box center [322, 159] width 0 height 4
radio input "true"
click at [317, 251] on button "Next" at bounding box center [321, 257] width 109 height 27
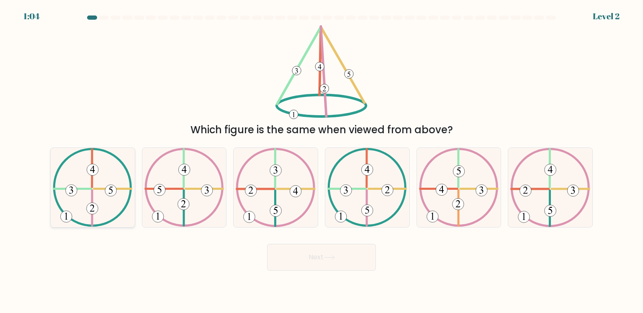
click at [100, 165] on icon at bounding box center [93, 187] width 80 height 79
click at [322, 161] on input "a." at bounding box center [322, 159] width 0 height 4
radio input "true"
click at [100, 165] on icon at bounding box center [92, 187] width 79 height 78
click at [322, 161] on input "a." at bounding box center [322, 159] width 0 height 4
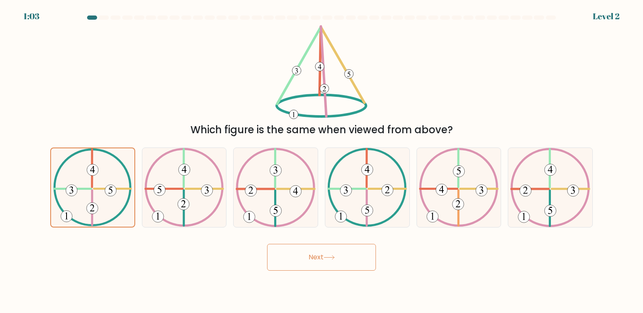
click at [313, 253] on button "Next" at bounding box center [321, 257] width 109 height 27
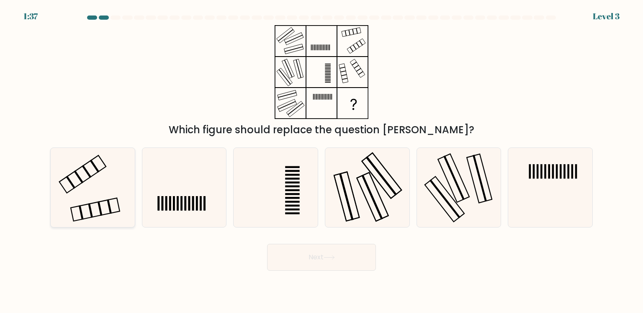
click at [90, 188] on icon at bounding box center [92, 187] width 79 height 79
click at [322, 161] on input "a." at bounding box center [322, 159] width 0 height 4
radio input "true"
click at [294, 254] on button "Next" at bounding box center [321, 257] width 109 height 27
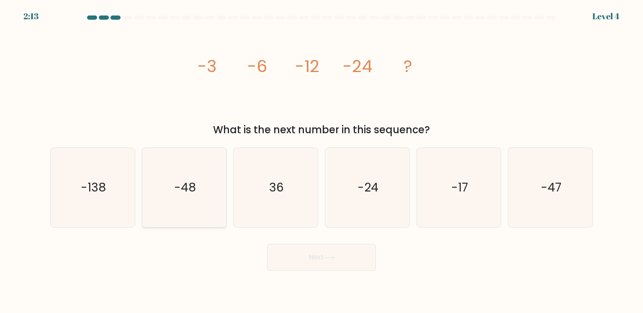
click at [184, 206] on icon "-48" at bounding box center [184, 187] width 79 height 79
click at [322, 161] on input "b. -48" at bounding box center [322, 159] width 0 height 4
radio input "true"
click at [328, 247] on button "Next" at bounding box center [321, 257] width 109 height 27
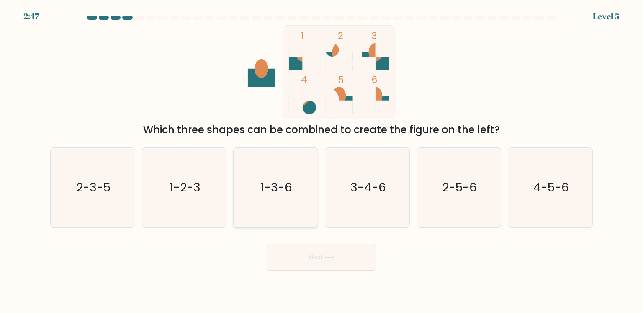
click at [304, 188] on icon "1-3-6" at bounding box center [275, 187] width 79 height 79
click at [322, 161] on input "c. 1-3-6" at bounding box center [322, 159] width 0 height 4
radio input "true"
click at [321, 262] on button "Next" at bounding box center [321, 257] width 109 height 27
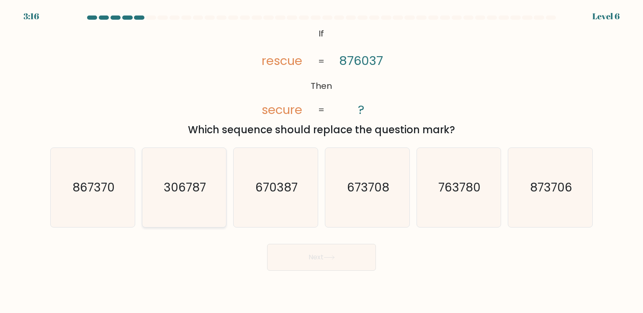
click at [178, 200] on icon "306787" at bounding box center [184, 187] width 79 height 79
click at [322, 161] on input "b. 306787" at bounding box center [322, 159] width 0 height 4
radio input "true"
click at [178, 200] on icon "306787" at bounding box center [184, 187] width 78 height 78
click at [322, 161] on input "b. 306787" at bounding box center [322, 159] width 0 height 4
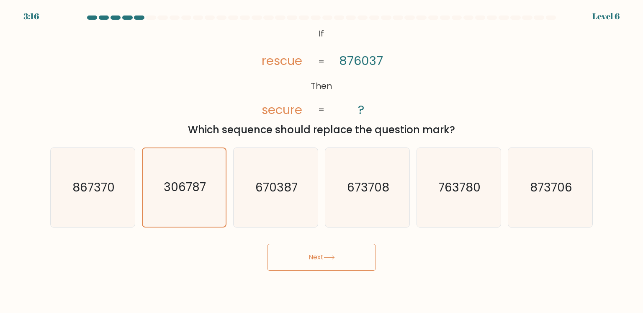
click at [332, 257] on icon at bounding box center [329, 257] width 11 height 5
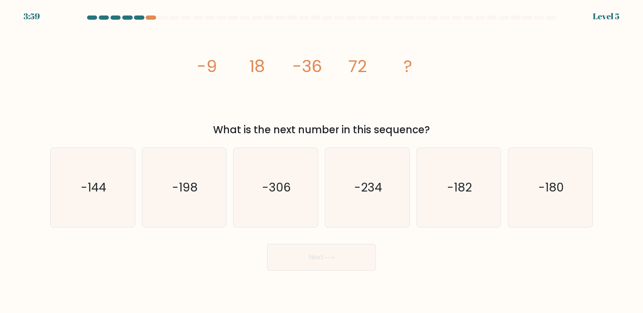
click at [225, 86] on icon "image/svg+xml -9 18 -36 72 ?" at bounding box center [321, 72] width 251 height 94
click at [469, 195] on icon "-182" at bounding box center [458, 187] width 79 height 79
click at [322, 161] on input "e. -182" at bounding box center [322, 159] width 0 height 4
radio input "true"
click at [538, 206] on icon "-180" at bounding box center [550, 187] width 79 height 79
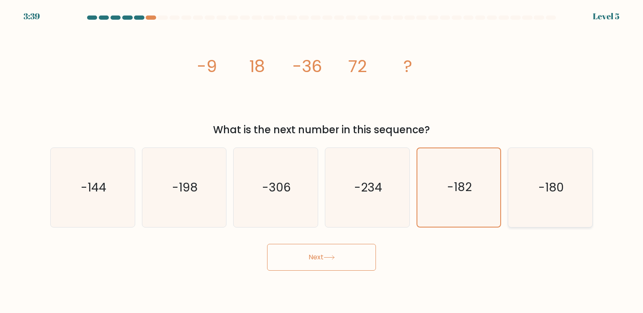
click at [322, 161] on input "f. -180" at bounding box center [322, 159] width 0 height 4
radio input "true"
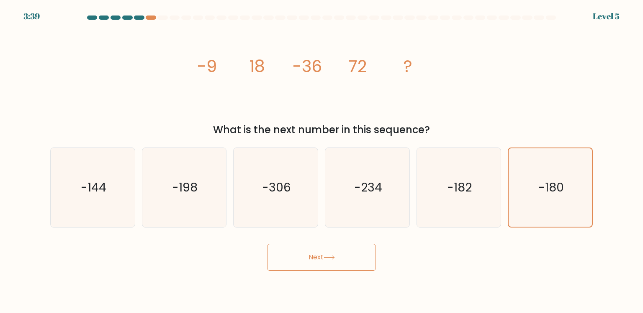
click at [293, 260] on button "Next" at bounding box center [321, 257] width 109 height 27
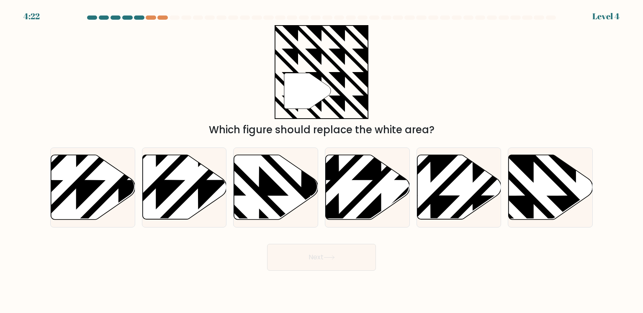
click at [149, 87] on div "" Which figure should replace the white area?" at bounding box center [321, 81] width 553 height 112
click at [466, 166] on icon at bounding box center [431, 153] width 170 height 170
click at [322, 161] on input "e." at bounding box center [322, 159] width 0 height 4
radio input "true"
click at [312, 260] on button "Next" at bounding box center [321, 257] width 109 height 27
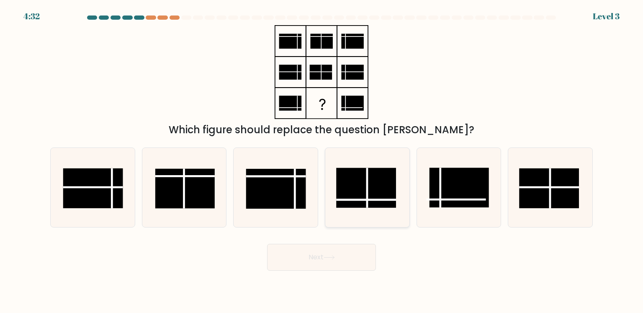
click at [356, 220] on icon at bounding box center [367, 187] width 79 height 79
click at [322, 161] on input "d." at bounding box center [322, 159] width 0 height 4
radio input "true"
click at [325, 258] on button "Next" at bounding box center [321, 257] width 109 height 27
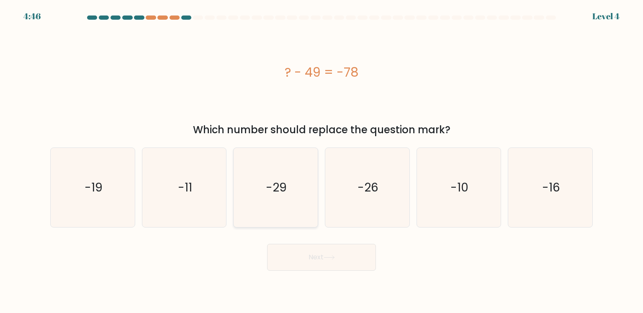
click at [304, 213] on icon "-29" at bounding box center [275, 187] width 79 height 79
click at [322, 161] on input "c. -29" at bounding box center [322, 159] width 0 height 4
radio input "true"
click at [319, 258] on button "Next" at bounding box center [321, 257] width 109 height 27
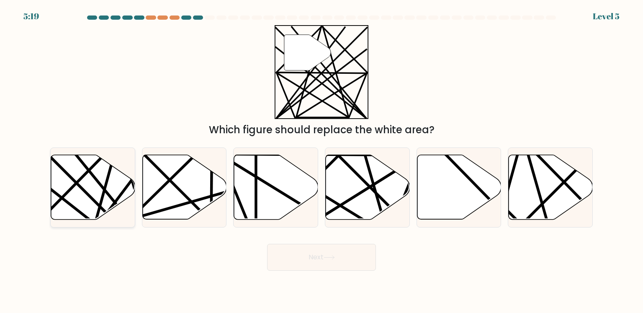
click at [53, 188] on icon at bounding box center [93, 187] width 84 height 64
click at [322, 161] on input "a." at bounding box center [322, 159] width 0 height 4
radio input "true"
click at [311, 245] on button "Next" at bounding box center [321, 257] width 109 height 27
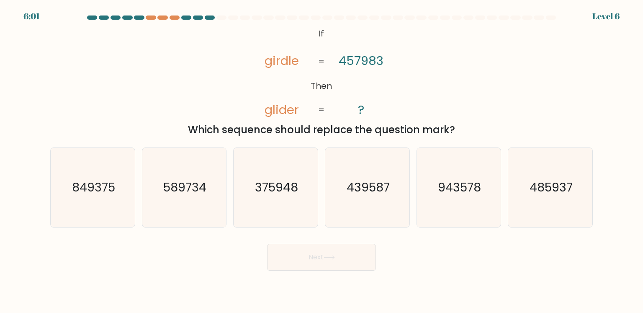
click at [156, 57] on div "@import url('https://fonts.googleapis.com/css?family=Abril+Fatface:400,100,100i…" at bounding box center [321, 81] width 553 height 112
click at [344, 187] on icon "439587" at bounding box center [367, 187] width 79 height 79
click at [322, 161] on input "d. 439587" at bounding box center [322, 159] width 0 height 4
radio input "true"
click at [308, 258] on button "Next" at bounding box center [321, 257] width 109 height 27
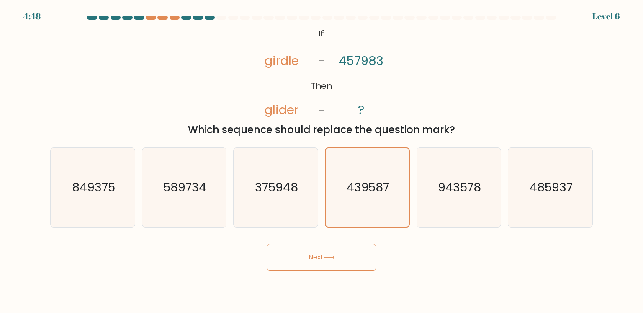
click at [308, 258] on button "Next" at bounding box center [321, 257] width 109 height 27
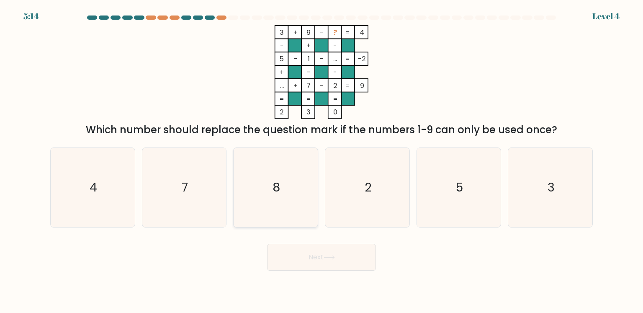
click at [270, 193] on icon "8" at bounding box center [275, 187] width 79 height 79
click at [322, 161] on input "c. 8" at bounding box center [322, 159] width 0 height 4
radio input "true"
click at [316, 254] on button "Next" at bounding box center [321, 257] width 109 height 27
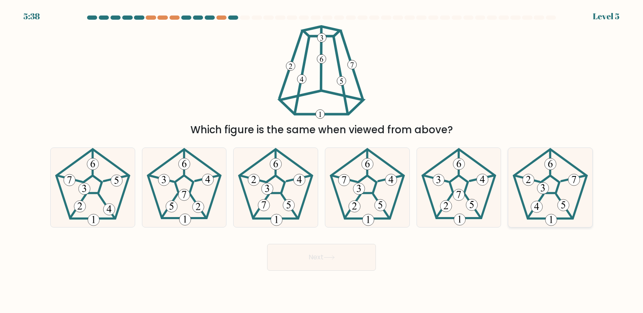
click at [544, 182] on icon at bounding box center [550, 187] width 79 height 79
click at [322, 161] on input "f." at bounding box center [322, 159] width 0 height 4
radio input "true"
click at [337, 260] on button "Next" at bounding box center [321, 257] width 109 height 27
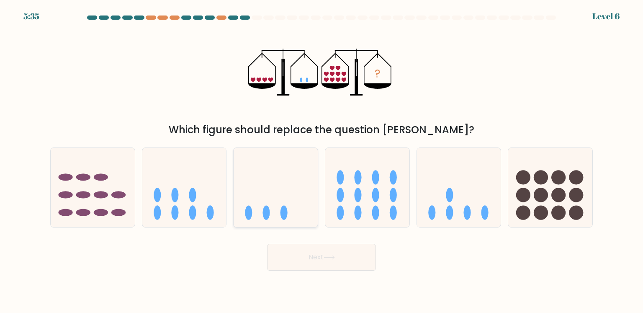
click at [289, 198] on icon at bounding box center [276, 186] width 84 height 69
click at [322, 161] on input "c." at bounding box center [322, 159] width 0 height 4
radio input "true"
click at [307, 257] on button "Next" at bounding box center [321, 257] width 109 height 27
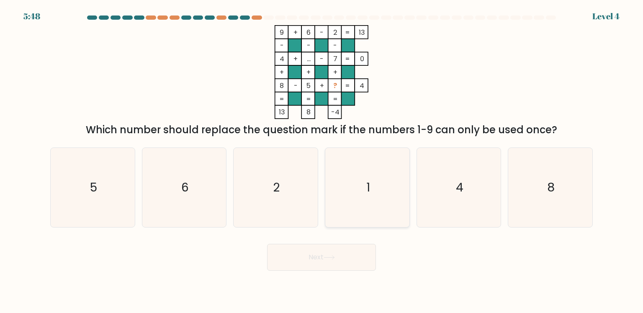
click at [394, 186] on icon "1" at bounding box center [367, 187] width 79 height 79
click at [322, 161] on input "d. 1" at bounding box center [322, 159] width 0 height 4
radio input "true"
click at [330, 250] on button "Next" at bounding box center [321, 257] width 109 height 27
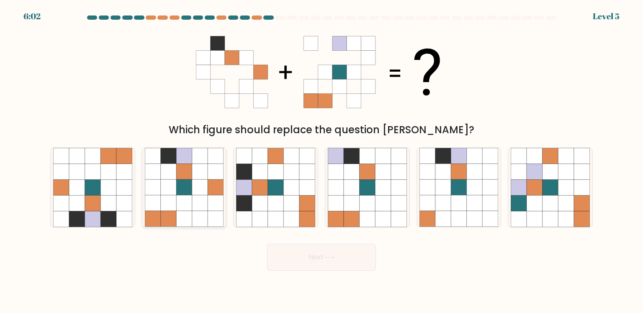
click at [188, 188] on icon at bounding box center [184, 188] width 16 height 16
click at [322, 161] on input "b." at bounding box center [322, 159] width 0 height 4
radio input "true"
click at [188, 188] on icon at bounding box center [183, 187] width 15 height 15
click at [322, 161] on input "b." at bounding box center [322, 159] width 0 height 4
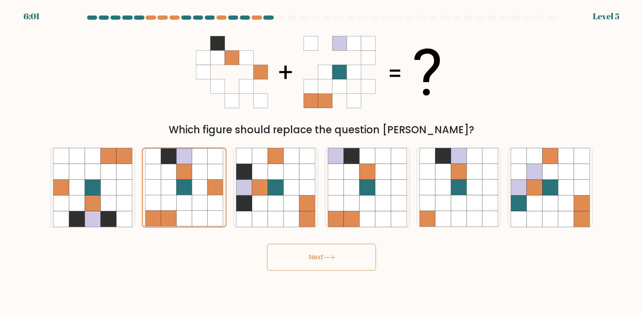
click at [322, 255] on button "Next" at bounding box center [321, 257] width 109 height 27
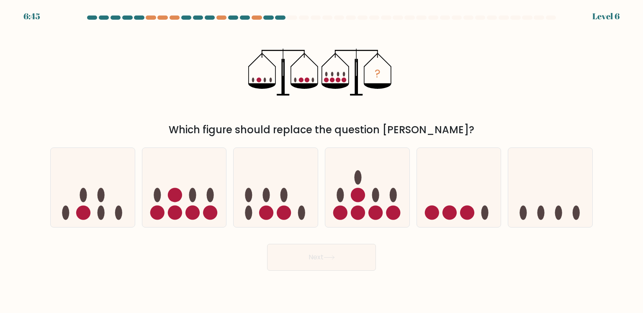
click at [183, 62] on div "? Which figure should replace the question mark?" at bounding box center [321, 81] width 553 height 112
click at [271, 206] on icon at bounding box center [276, 186] width 84 height 69
click at [322, 161] on input "c." at bounding box center [322, 159] width 0 height 4
radio input "true"
click at [271, 206] on icon at bounding box center [275, 187] width 83 height 69
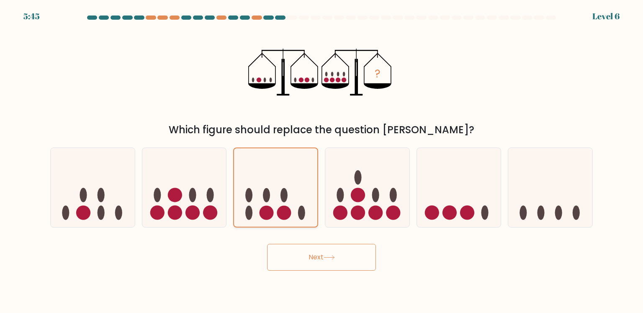
click at [322, 161] on input "c." at bounding box center [322, 159] width 0 height 4
click at [319, 254] on button "Next" at bounding box center [321, 257] width 109 height 27
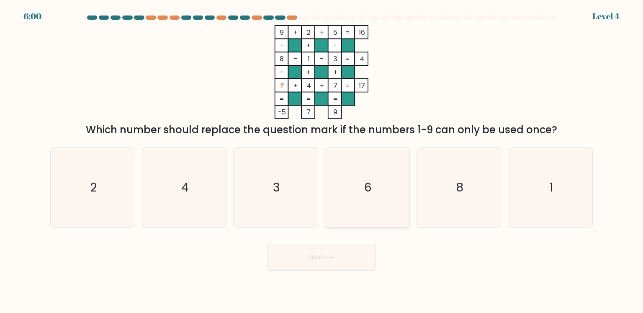
click at [348, 203] on icon "6" at bounding box center [367, 187] width 79 height 79
click at [322, 161] on input "d. 6" at bounding box center [322, 159] width 0 height 4
radio input "true"
click at [324, 252] on button "Next" at bounding box center [321, 257] width 109 height 27
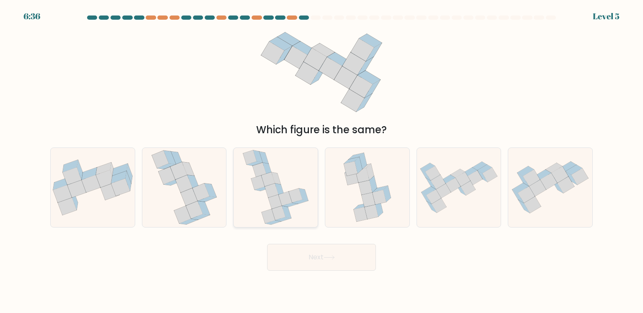
click at [261, 193] on icon at bounding box center [275, 187] width 67 height 79
click at [322, 161] on input "c." at bounding box center [322, 159] width 0 height 4
radio input "true"
click at [303, 265] on button "Next" at bounding box center [321, 257] width 109 height 27
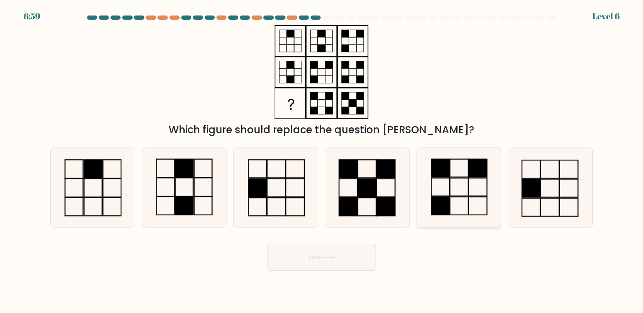
click at [461, 181] on icon at bounding box center [458, 187] width 79 height 79
click at [322, 161] on input "e." at bounding box center [322, 159] width 0 height 4
radio input "true"
click at [337, 256] on button "Next" at bounding box center [321, 257] width 109 height 27
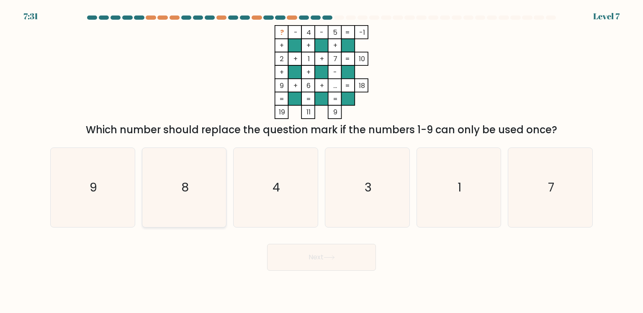
drag, startPoint x: 182, startPoint y: 190, endPoint x: 198, endPoint y: 209, distance: 25.5
click at [182, 190] on text "8" at bounding box center [185, 187] width 8 height 17
click at [322, 161] on input "b. 8" at bounding box center [322, 159] width 0 height 4
radio input "true"
click at [328, 259] on icon at bounding box center [329, 257] width 11 height 5
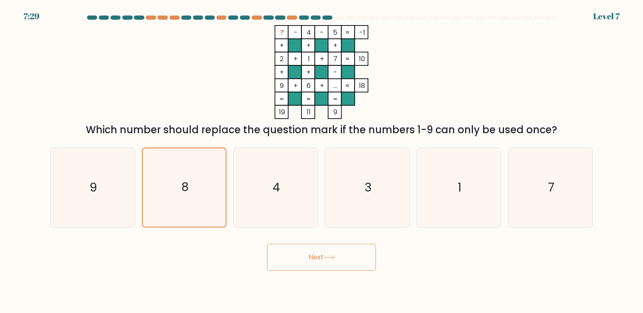
click at [304, 260] on button "Next" at bounding box center [321, 257] width 109 height 27
click at [196, 190] on icon "8" at bounding box center [184, 187] width 78 height 78
click at [322, 161] on input "b. 8" at bounding box center [322, 159] width 0 height 4
click at [330, 257] on icon at bounding box center [329, 257] width 10 height 4
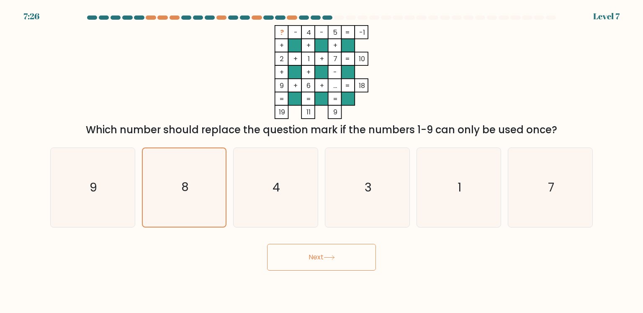
click at [330, 257] on icon at bounding box center [329, 257] width 10 height 4
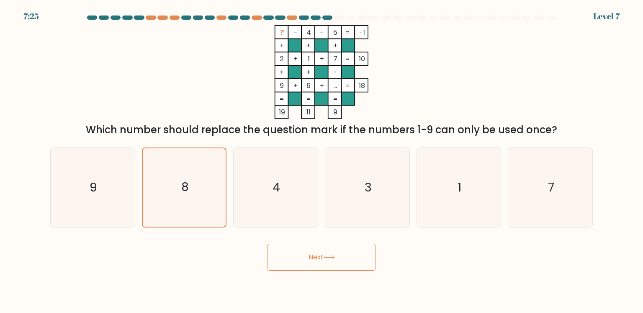
click at [330, 257] on icon at bounding box center [329, 257] width 10 height 4
click at [353, 259] on button "Next" at bounding box center [321, 257] width 109 height 27
click at [267, 178] on icon "4" at bounding box center [275, 187] width 79 height 79
click at [322, 161] on input "c. 4" at bounding box center [322, 159] width 0 height 4
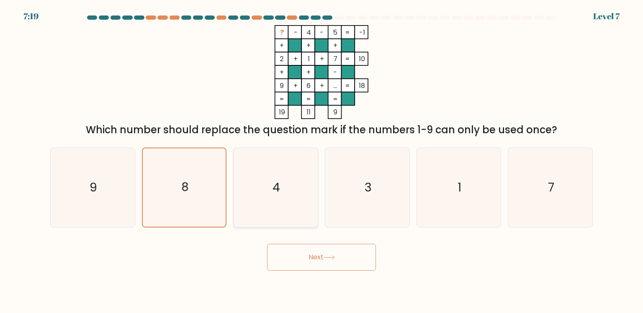
radio input "true"
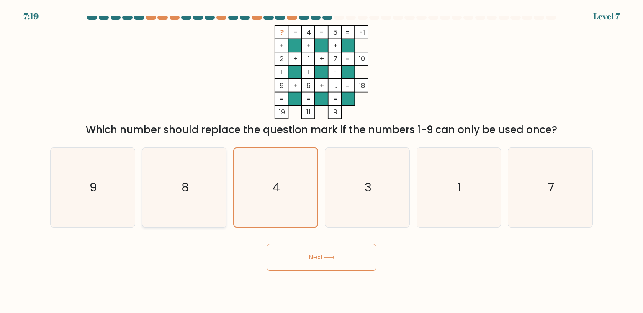
click at [189, 191] on icon "8" at bounding box center [184, 187] width 79 height 79
click at [322, 161] on input "b. 8" at bounding box center [322, 159] width 0 height 4
radio input "true"
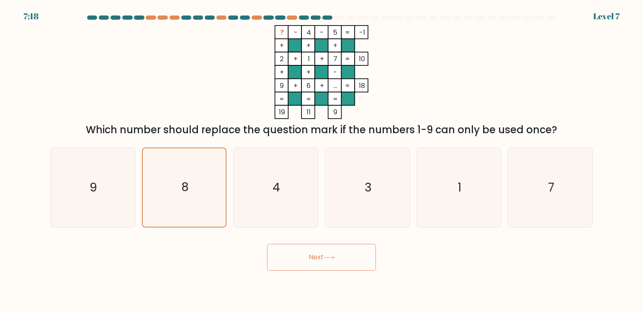
click at [327, 246] on button "Next" at bounding box center [321, 257] width 109 height 27
click at [325, 255] on icon at bounding box center [329, 257] width 11 height 5
click at [323, 260] on button "Next" at bounding box center [321, 257] width 109 height 27
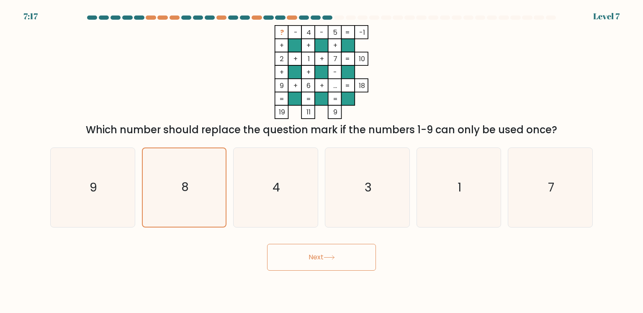
click at [323, 260] on button "Next" at bounding box center [321, 257] width 109 height 27
click at [267, 244] on button "Next" at bounding box center [321, 257] width 109 height 27
click at [314, 267] on button "Next" at bounding box center [321, 257] width 109 height 27
drag, startPoint x: 484, startPoint y: 85, endPoint x: 485, endPoint y: 139, distance: 54.8
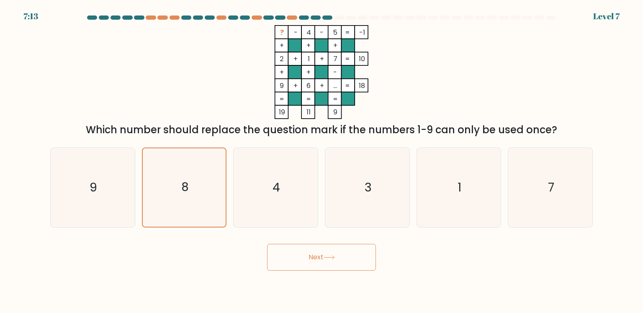
click at [322, 247] on button "Next" at bounding box center [321, 257] width 109 height 27
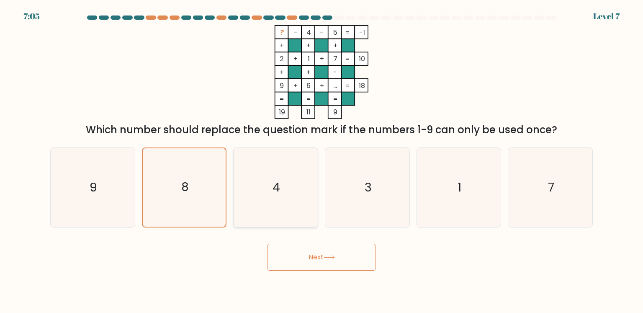
click at [301, 195] on icon "4" at bounding box center [275, 187] width 79 height 79
click at [322, 161] on input "c. 4" at bounding box center [322, 159] width 0 height 4
radio input "true"
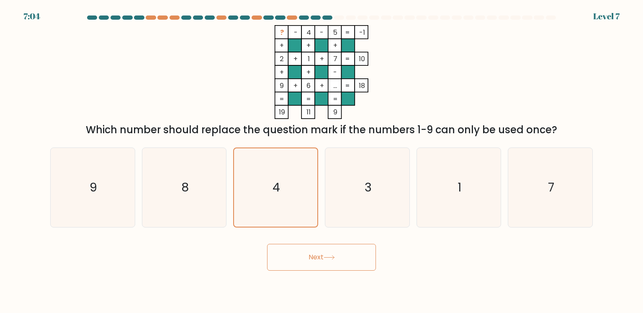
click at [290, 257] on button "Next" at bounding box center [321, 257] width 109 height 27
click at [198, 204] on icon "8" at bounding box center [184, 187] width 79 height 79
click at [322, 161] on input "b. 8" at bounding box center [322, 159] width 0 height 4
radio input "true"
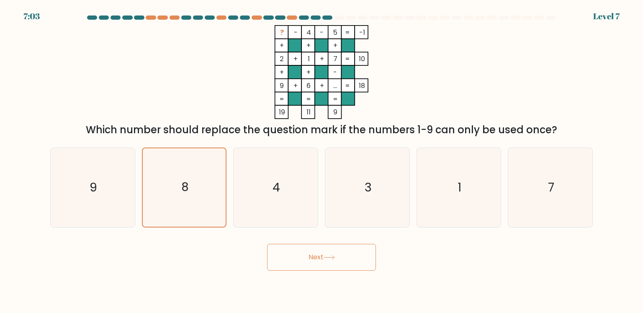
click at [274, 251] on button "Next" at bounding box center [321, 257] width 109 height 27
click at [467, 284] on body "6:54 Level 7" at bounding box center [321, 156] width 643 height 313
click at [287, 195] on icon "4" at bounding box center [275, 187] width 79 height 79
click at [322, 161] on input "c. 4" at bounding box center [322, 159] width 0 height 4
radio input "true"
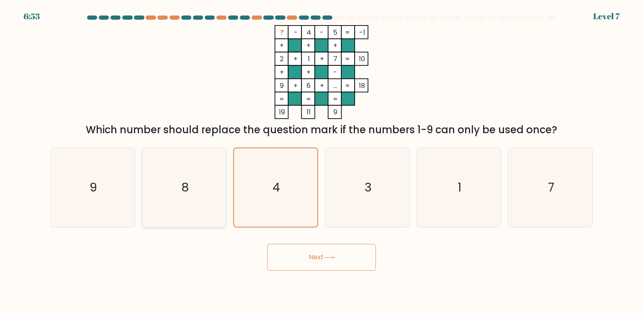
click at [181, 194] on text "8" at bounding box center [185, 187] width 8 height 17
click at [322, 161] on input "b. 8" at bounding box center [322, 159] width 0 height 4
radio input "true"
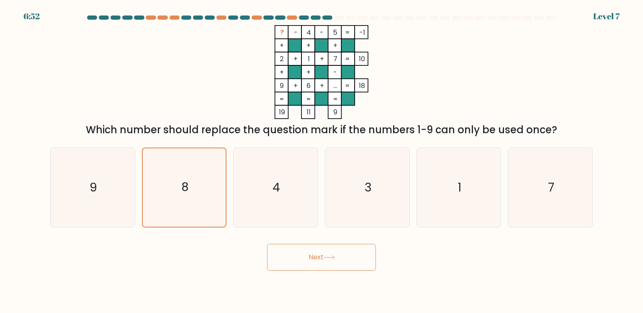
click at [361, 263] on button "Next" at bounding box center [321, 257] width 109 height 27
click at [267, 244] on button "Next" at bounding box center [321, 257] width 109 height 27
click at [206, 193] on icon "8" at bounding box center [184, 187] width 79 height 79
click at [322, 161] on input "b. 8" at bounding box center [322, 159] width 0 height 4
radio input "true"
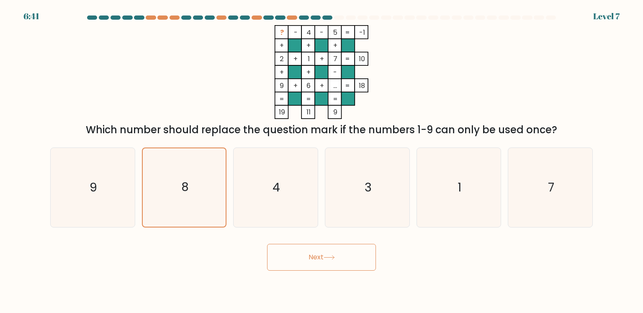
click at [293, 253] on button "Next" at bounding box center [321, 257] width 109 height 27
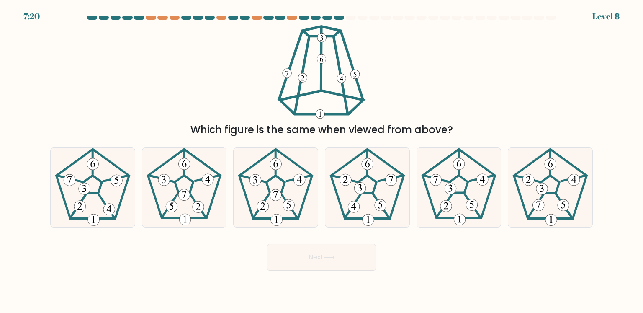
click at [475, 75] on div "Which figure is the same when viewed from above?" at bounding box center [321, 81] width 553 height 112
click at [350, 183] on icon at bounding box center [367, 187] width 79 height 79
click at [322, 161] on input "d." at bounding box center [322, 159] width 0 height 4
radio input "true"
click at [334, 262] on button "Next" at bounding box center [321, 257] width 109 height 27
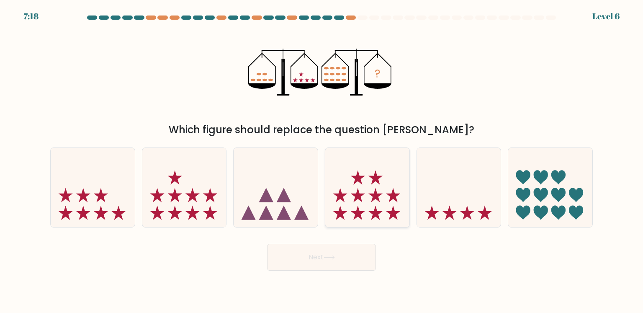
click at [355, 205] on icon at bounding box center [367, 186] width 84 height 69
click at [322, 161] on input "d." at bounding box center [322, 159] width 0 height 4
radio input "true"
click at [318, 260] on button "Next" at bounding box center [321, 257] width 109 height 27
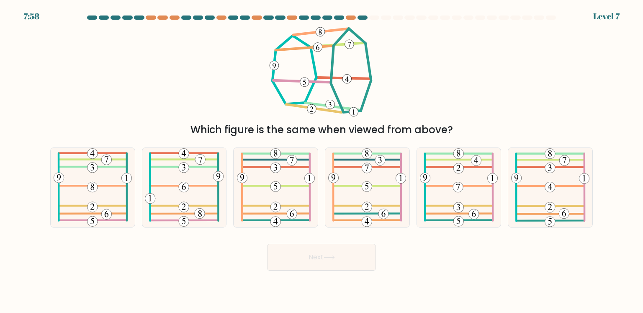
click at [134, 51] on div "Which figure is the same when viewed from above?" at bounding box center [321, 81] width 553 height 112
click at [193, 207] on icon at bounding box center [184, 187] width 79 height 79
click at [322, 161] on input "b." at bounding box center [322, 159] width 0 height 4
radio input "true"
click at [327, 252] on button "Next" at bounding box center [321, 257] width 109 height 27
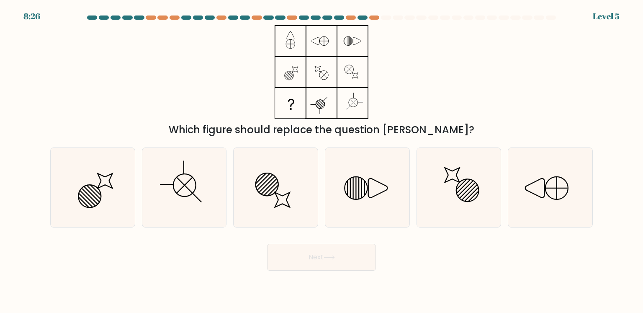
click at [161, 77] on div "Which figure should replace the question mark?" at bounding box center [321, 81] width 553 height 112
click at [181, 197] on icon at bounding box center [184, 187] width 79 height 79
click at [322, 161] on input "b." at bounding box center [322, 159] width 0 height 4
radio input "true"
click at [301, 250] on button "Next" at bounding box center [321, 257] width 109 height 27
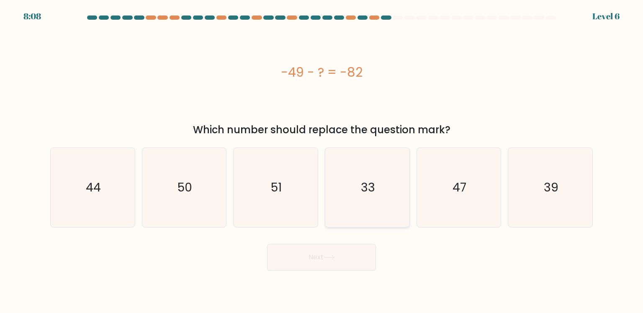
click at [376, 208] on icon "33" at bounding box center [367, 187] width 79 height 79
click at [322, 161] on input "d. 33" at bounding box center [322, 159] width 0 height 4
radio input "true"
click at [336, 246] on button "Next" at bounding box center [321, 257] width 109 height 27
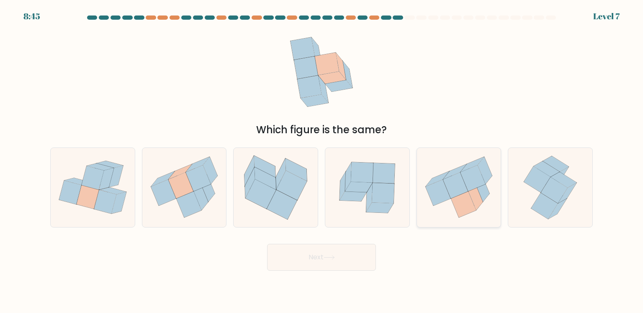
click at [434, 216] on icon at bounding box center [459, 186] width 84 height 75
click at [322, 161] on input "e." at bounding box center [322, 159] width 0 height 4
radio input "true"
click at [274, 272] on body "8:45 Level 7" at bounding box center [321, 156] width 643 height 313
click at [302, 255] on button "Next" at bounding box center [321, 257] width 109 height 27
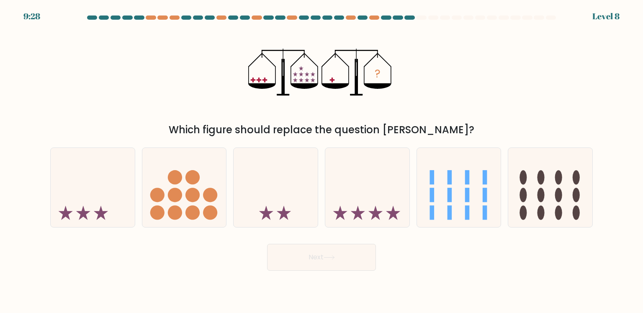
click at [172, 62] on div "? Which figure should replace the question mark?" at bounding box center [321, 81] width 553 height 112
click at [355, 197] on icon at bounding box center [367, 186] width 84 height 69
click at [322, 161] on input "d." at bounding box center [322, 159] width 0 height 4
radio input "true"
click at [327, 250] on button "Next" at bounding box center [321, 257] width 109 height 27
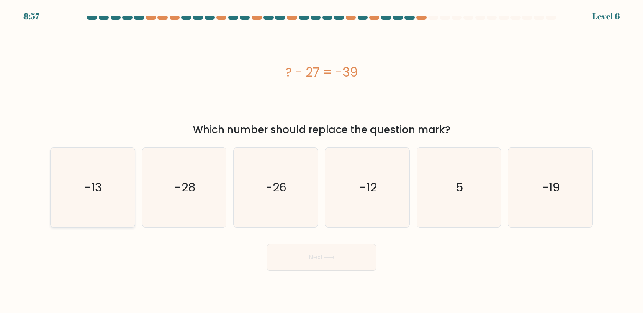
click at [77, 197] on icon "-13" at bounding box center [92, 187] width 79 height 79
click at [322, 161] on input "a. -13" at bounding box center [322, 159] width 0 height 4
radio input "true"
click at [334, 251] on button "Next" at bounding box center [321, 257] width 109 height 27
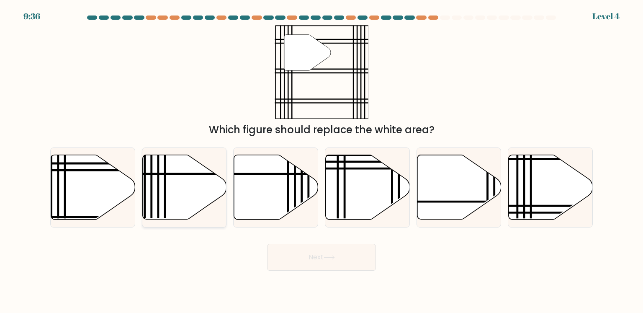
click at [192, 185] on icon at bounding box center [184, 187] width 84 height 64
click at [322, 161] on input "b." at bounding box center [322, 159] width 0 height 4
radio input "true"
click at [533, 206] on line at bounding box center [577, 206] width 170 height 0
click at [322, 161] on input "f." at bounding box center [322, 159] width 0 height 4
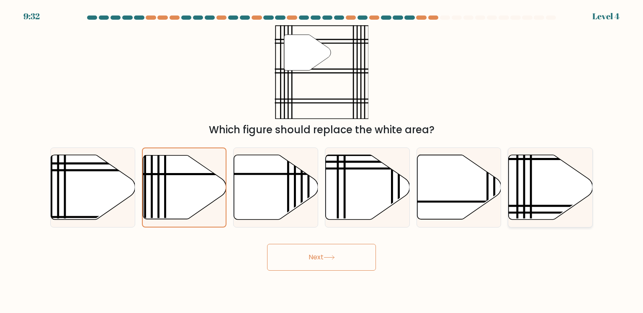
radio input "true"
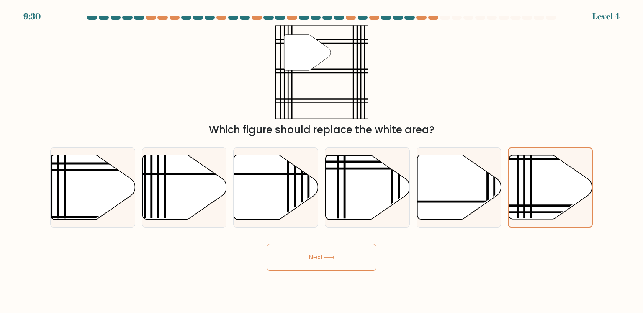
click at [356, 258] on button "Next" at bounding box center [321, 257] width 109 height 27
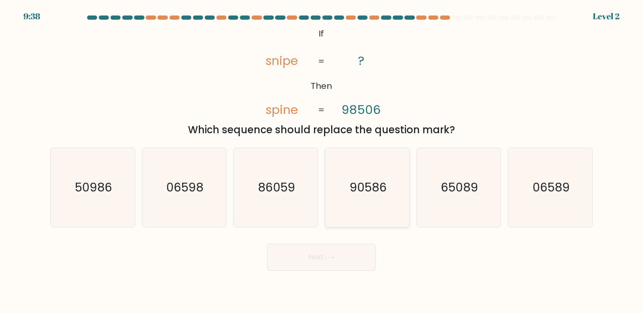
click at [375, 214] on icon "90586" at bounding box center [367, 187] width 79 height 79
click at [322, 161] on input "d. 90586" at bounding box center [322, 159] width 0 height 4
radio input "true"
click at [302, 252] on button "Next" at bounding box center [321, 257] width 109 height 27
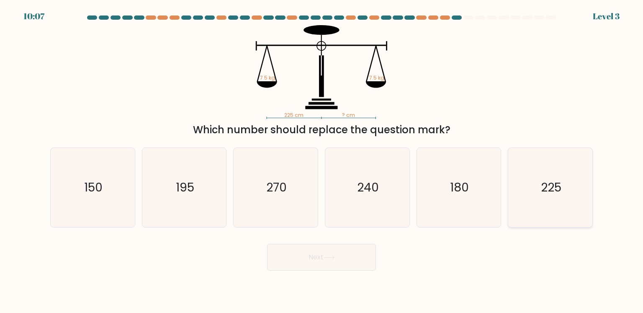
click at [570, 190] on icon "225" at bounding box center [550, 187] width 79 height 79
click at [322, 161] on input "f. 225" at bounding box center [322, 159] width 0 height 4
radio input "true"
click at [297, 258] on button "Next" at bounding box center [321, 257] width 109 height 27
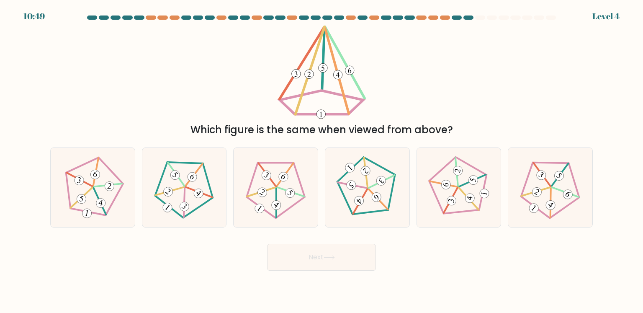
click at [178, 76] on div "Which figure is the same when viewed from above?" at bounding box center [321, 81] width 553 height 112
click at [453, 185] on 238 at bounding box center [444, 184] width 28 height 6
click at [322, 161] on input "e." at bounding box center [322, 159] width 0 height 4
radio input "true"
click at [453, 185] on 238 at bounding box center [444, 184] width 28 height 6
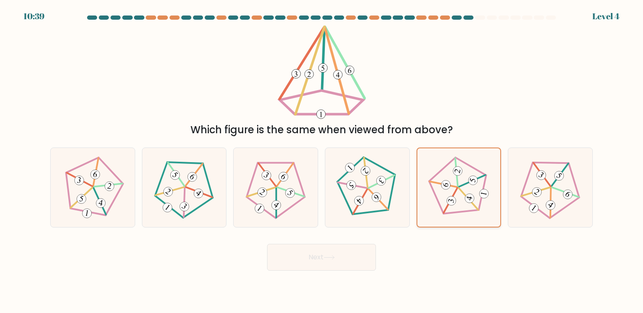
click at [322, 161] on input "e." at bounding box center [322, 159] width 0 height 4
click at [453, 97] on div "Which figure is the same when viewed from above?" at bounding box center [321, 81] width 553 height 112
click at [265, 208] on icon at bounding box center [275, 187] width 63 height 63
click at [322, 161] on input "c." at bounding box center [322, 159] width 0 height 4
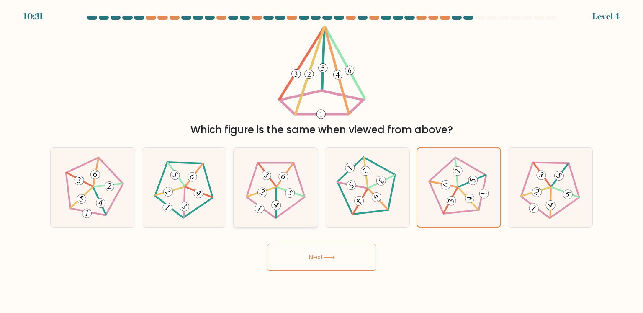
radio input "true"
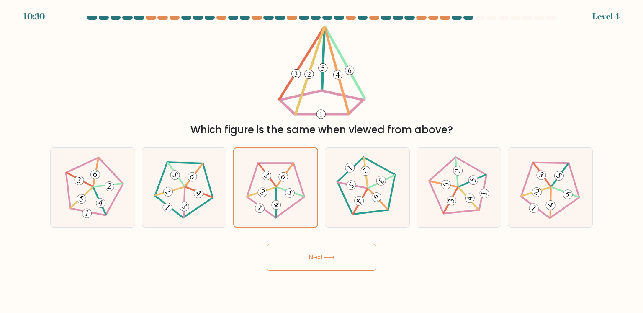
click at [320, 258] on button "Next" at bounding box center [321, 257] width 109 height 27
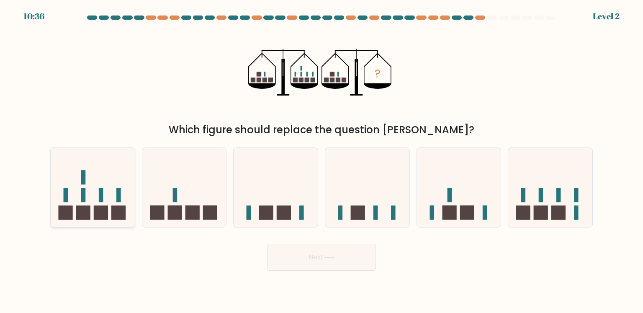
click at [96, 206] on rect at bounding box center [101, 213] width 14 height 14
click at [322, 161] on input "a." at bounding box center [322, 159] width 0 height 4
radio input "true"
click at [318, 257] on button "Next" at bounding box center [321, 257] width 109 height 27
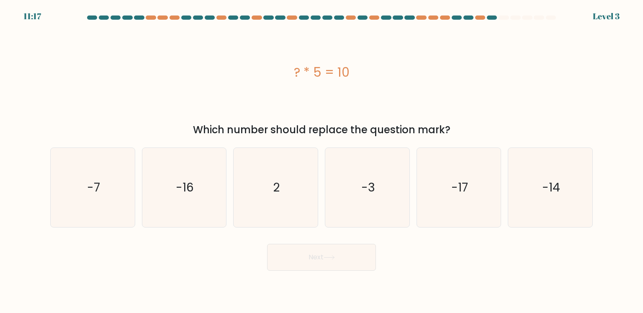
drag, startPoint x: 312, startPoint y: 70, endPoint x: 302, endPoint y: 69, distance: 10.5
click at [302, 69] on div "? * 5 = 10" at bounding box center [321, 72] width 543 height 19
click at [184, 44] on div "? * 5 = 10" at bounding box center [321, 72] width 543 height 94
click at [251, 194] on icon "2" at bounding box center [275, 187] width 79 height 79
click at [322, 161] on input "c. 2" at bounding box center [322, 159] width 0 height 4
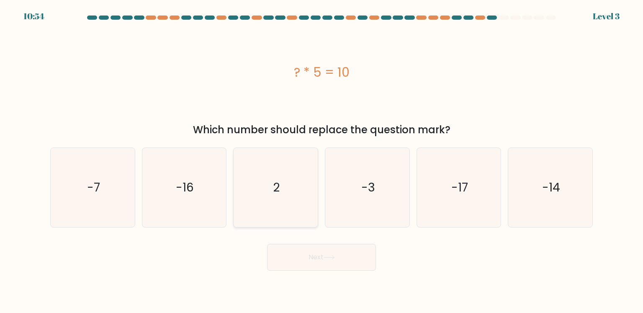
radio input "true"
click at [314, 255] on button "Next" at bounding box center [321, 257] width 109 height 27
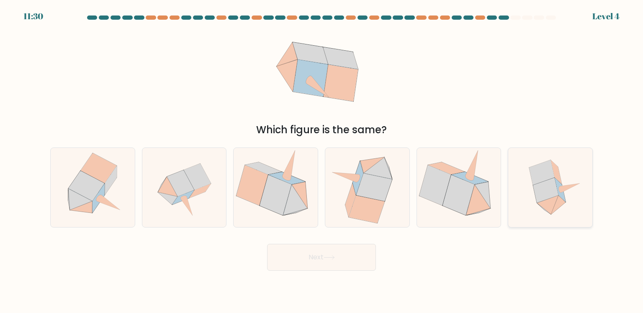
click at [532, 196] on icon at bounding box center [550, 187] width 79 height 79
click at [322, 161] on input "f." at bounding box center [322, 159] width 0 height 4
radio input "true"
click at [532, 196] on icon at bounding box center [551, 187] width 78 height 78
click at [322, 161] on input "f." at bounding box center [322, 159] width 0 height 4
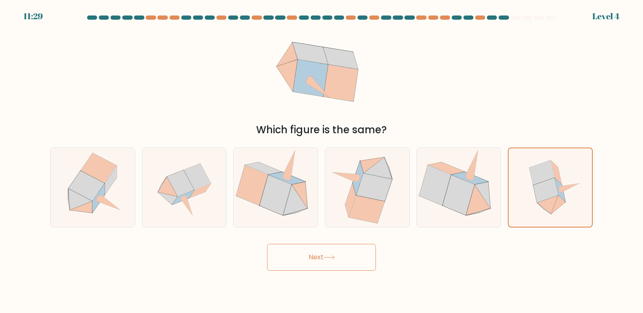
click at [324, 265] on button "Next" at bounding box center [321, 257] width 109 height 27
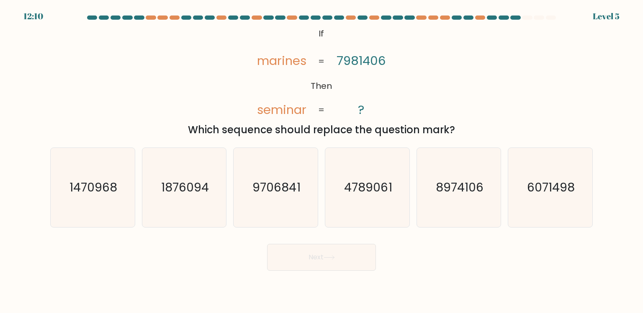
click at [147, 61] on div "@import url('https://fonts.googleapis.com/css?family=Abril+Fatface:400,100,100i…" at bounding box center [321, 81] width 553 height 112
click at [563, 181] on text "6071498" at bounding box center [551, 187] width 48 height 17
click at [322, 161] on input "f. 6071498" at bounding box center [322, 159] width 0 height 4
radio input "true"
click at [350, 251] on button "Next" at bounding box center [321, 257] width 109 height 27
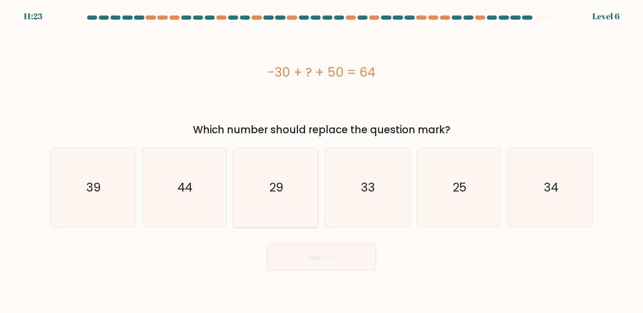
drag, startPoint x: 172, startPoint y: 193, endPoint x: 246, endPoint y: 225, distance: 80.3
click at [172, 193] on icon "44" at bounding box center [184, 187] width 79 height 79
click at [322, 161] on input "b. 44" at bounding box center [322, 159] width 0 height 4
radio input "true"
click at [318, 250] on button "Next" at bounding box center [321, 257] width 109 height 27
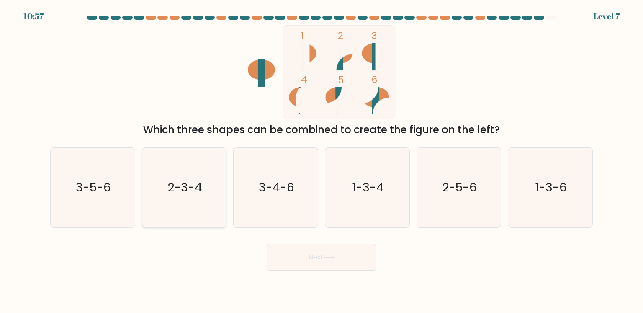
click at [170, 193] on text "2-3-4" at bounding box center [184, 187] width 35 height 17
click at [322, 161] on input "b. 2-3-4" at bounding box center [322, 159] width 0 height 4
radio input "true"
click at [352, 252] on button "Next" at bounding box center [321, 257] width 109 height 27
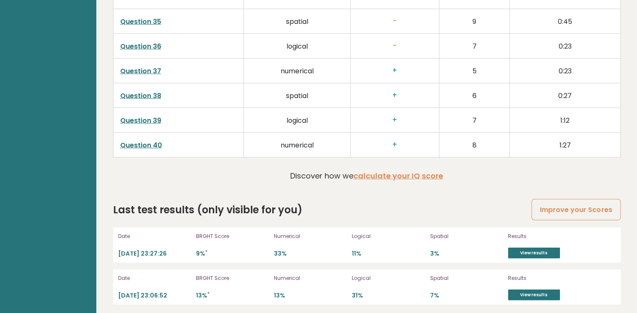
scroll to position [2123, 0]
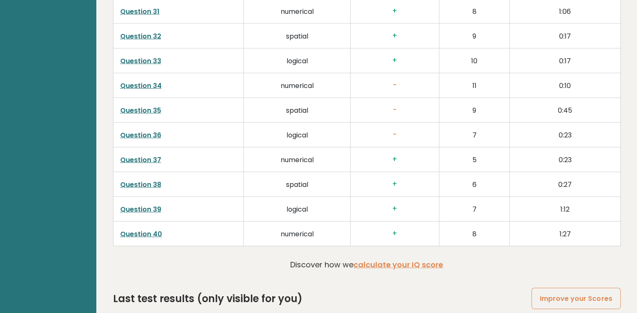
click at [369, 269] on div "Discover how we calculate your IQ score" at bounding box center [366, 266] width 153 height 15
click at [373, 259] on link "calculate your IQ score" at bounding box center [398, 264] width 90 height 10
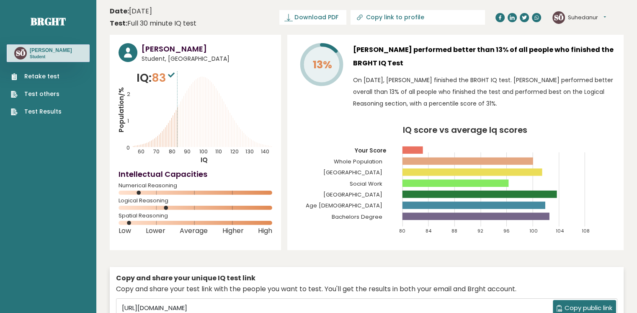
click at [584, 15] on button "Suhedanur" at bounding box center [587, 17] width 38 height 8
click at [587, 64] on link "Logout" at bounding box center [589, 65] width 43 height 12
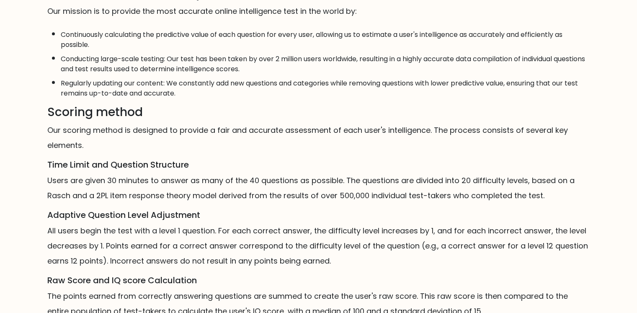
scroll to position [489, 0]
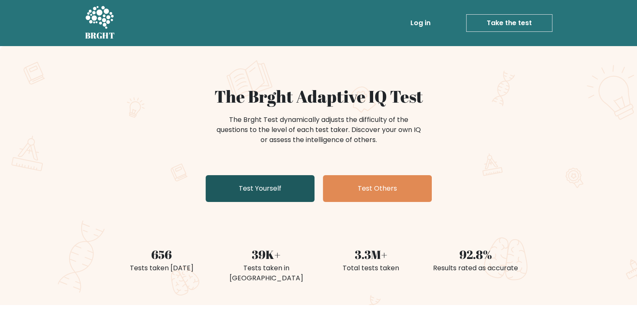
click at [270, 191] on link "Test Yourself" at bounding box center [260, 188] width 109 height 27
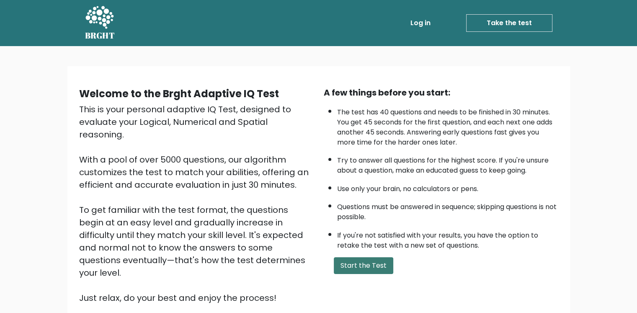
click at [370, 257] on button "Start the Test" at bounding box center [363, 265] width 59 height 17
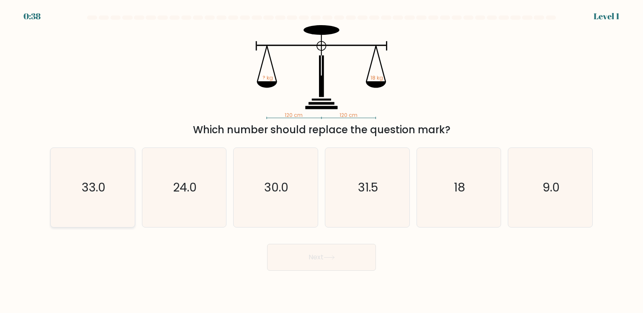
drag, startPoint x: 195, startPoint y: 103, endPoint x: 94, endPoint y: 185, distance: 129.5
click at [94, 185] on text "33.0" at bounding box center [94, 187] width 24 height 17
click at [322, 161] on input "a. 33.0" at bounding box center [322, 159] width 0 height 4
radio input "true"
click at [464, 215] on icon "18" at bounding box center [458, 187] width 79 height 79
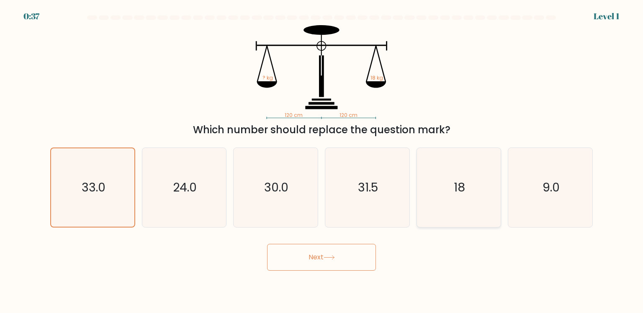
click at [322, 161] on input "e. 18" at bounding box center [322, 159] width 0 height 4
radio input "true"
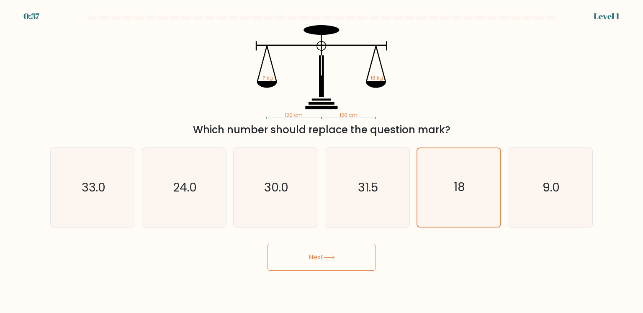
click at [314, 263] on button "Next" at bounding box center [321, 257] width 109 height 27
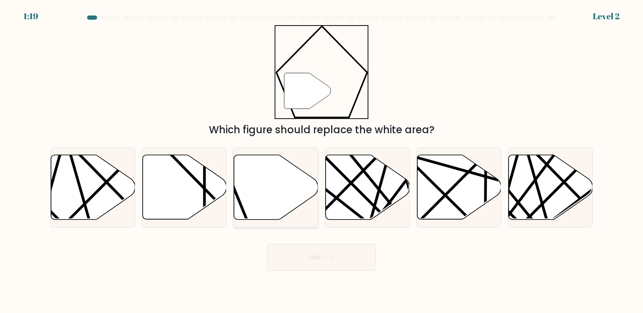
click at [296, 193] on icon at bounding box center [276, 187] width 84 height 64
click at [322, 161] on input "c." at bounding box center [322, 159] width 0 height 4
radio input "true"
click at [324, 262] on button "Next" at bounding box center [321, 257] width 109 height 27
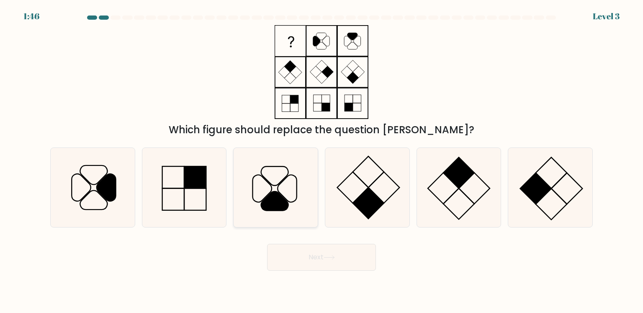
click at [284, 183] on icon at bounding box center [275, 187] width 79 height 79
click at [322, 161] on input "c." at bounding box center [322, 159] width 0 height 4
radio input "true"
click at [312, 257] on button "Next" at bounding box center [321, 257] width 109 height 27
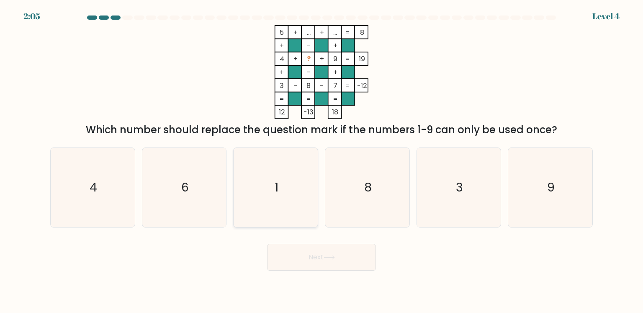
drag, startPoint x: 278, startPoint y: 183, endPoint x: 280, endPoint y: 190, distance: 7.0
click at [278, 183] on text "1" at bounding box center [277, 187] width 4 height 17
click at [322, 161] on input "c. 1" at bounding box center [322, 159] width 0 height 4
radio input "true"
click at [452, 165] on icon "3" at bounding box center [458, 187] width 79 height 79
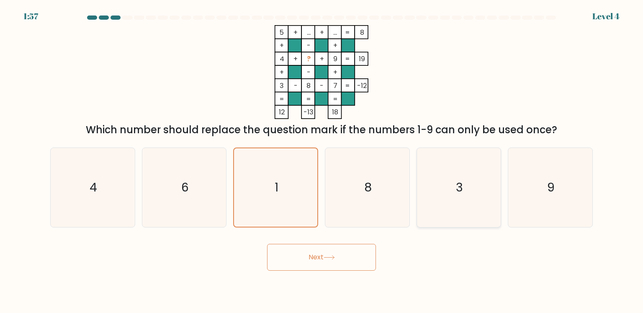
click at [322, 161] on input "e. 3" at bounding box center [322, 159] width 0 height 4
radio input "true"
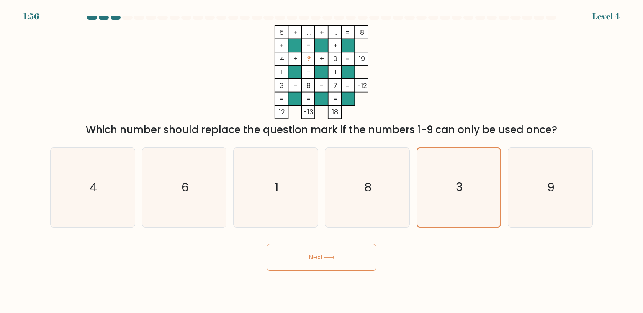
click at [343, 261] on button "Next" at bounding box center [321, 257] width 109 height 27
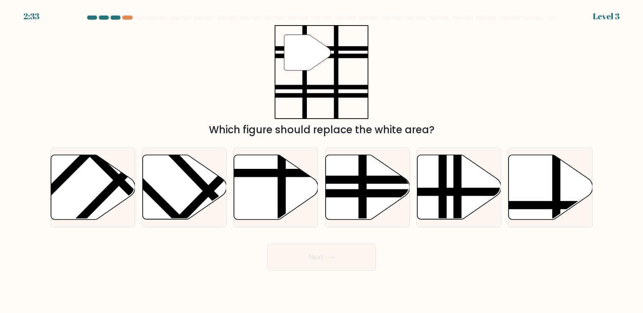
click at [414, 72] on div "" Which figure should replace the white area?" at bounding box center [321, 81] width 553 height 112
click at [362, 193] on line at bounding box center [394, 193] width 170 height 0
click at [322, 161] on input "d." at bounding box center [322, 159] width 0 height 4
radio input "true"
click at [308, 255] on button "Next" at bounding box center [321, 257] width 109 height 27
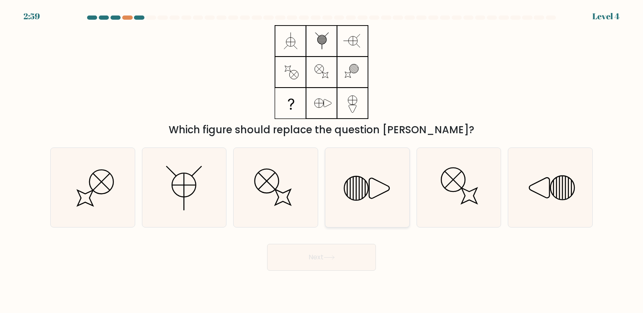
click at [354, 190] on icon at bounding box center [367, 187] width 79 height 79
click at [322, 161] on input "d." at bounding box center [322, 159] width 0 height 4
radio input "true"
click at [336, 264] on button "Next" at bounding box center [321, 257] width 109 height 27
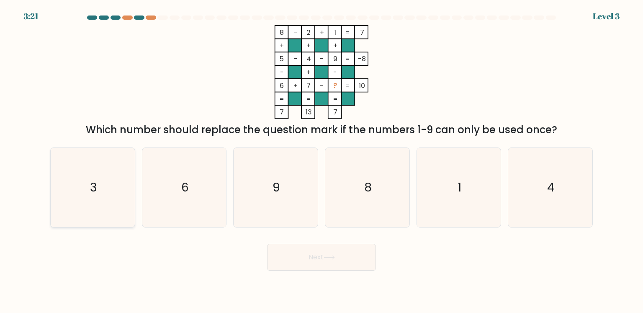
click at [124, 185] on icon "3" at bounding box center [92, 187] width 79 height 79
click at [322, 161] on input "a. 3" at bounding box center [322, 159] width 0 height 4
radio input "true"
click at [328, 256] on icon at bounding box center [329, 257] width 11 height 5
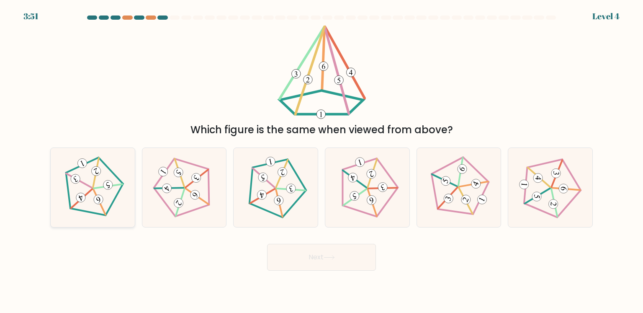
click at [76, 208] on icon at bounding box center [92, 187] width 63 height 63
click at [322, 161] on input "a." at bounding box center [322, 159] width 0 height 4
radio input "true"
click at [278, 249] on button "Next" at bounding box center [321, 257] width 109 height 27
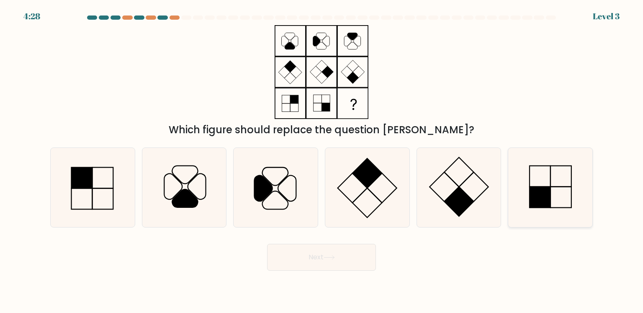
click at [549, 196] on rect at bounding box center [540, 197] width 21 height 21
click at [322, 161] on input "f." at bounding box center [322, 159] width 0 height 4
radio input "true"
click at [318, 262] on button "Next" at bounding box center [321, 257] width 109 height 27
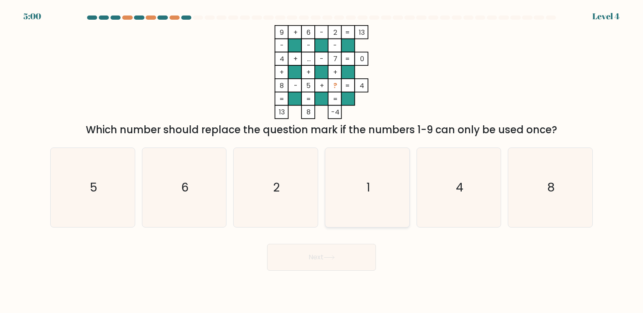
click at [358, 192] on icon "1" at bounding box center [367, 187] width 79 height 79
click at [322, 161] on input "d. 1" at bounding box center [322, 159] width 0 height 4
radio input "true"
click at [334, 257] on icon at bounding box center [329, 257] width 10 height 4
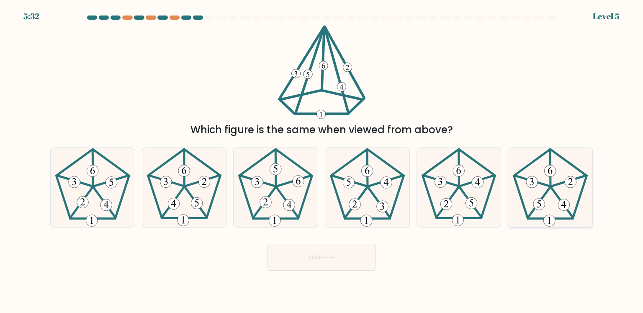
click at [556, 186] on icon at bounding box center [550, 187] width 79 height 79
click at [322, 161] on input "f." at bounding box center [322, 159] width 0 height 4
radio input "true"
click at [329, 262] on button "Next" at bounding box center [321, 257] width 109 height 27
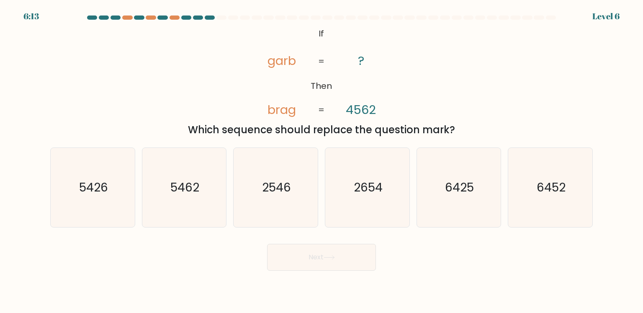
click at [258, 84] on icon "@import url('https://fonts.googleapis.com/css?family=Abril+Fatface:400,100,100i…" at bounding box center [321, 72] width 152 height 94
click at [372, 202] on icon "2654" at bounding box center [367, 187] width 79 height 79
click at [322, 161] on input "d. 2654" at bounding box center [322, 159] width 0 height 4
radio input "true"
click at [343, 248] on button "Next" at bounding box center [321, 257] width 109 height 27
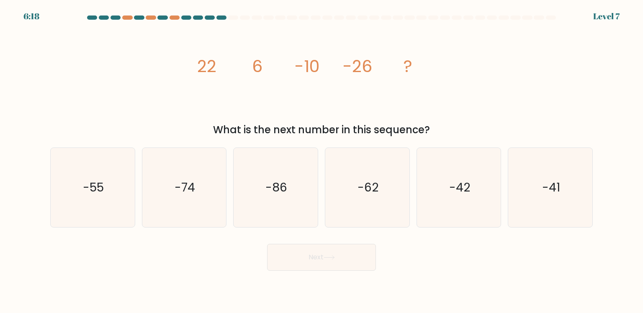
click at [424, 260] on div "Next" at bounding box center [321, 253] width 553 height 33
click at [454, 219] on icon "-42" at bounding box center [458, 187] width 79 height 79
click at [322, 161] on input "e. -42" at bounding box center [322, 159] width 0 height 4
radio input "true"
click at [332, 254] on button "Next" at bounding box center [321, 257] width 109 height 27
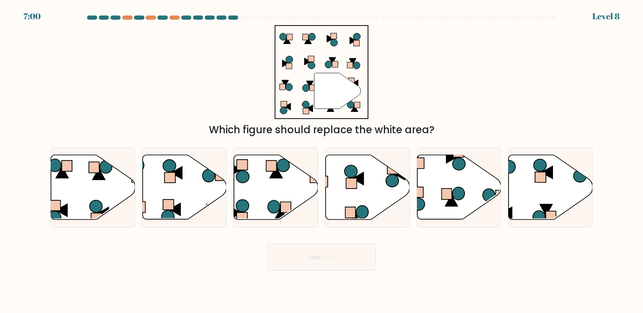
click at [243, 103] on div "" Which figure should replace the white area?" at bounding box center [321, 81] width 553 height 112
click at [478, 193] on icon at bounding box center [459, 187] width 84 height 64
click at [322, 161] on input "e." at bounding box center [322, 159] width 0 height 4
radio input "true"
click at [335, 242] on div "Next" at bounding box center [321, 253] width 553 height 33
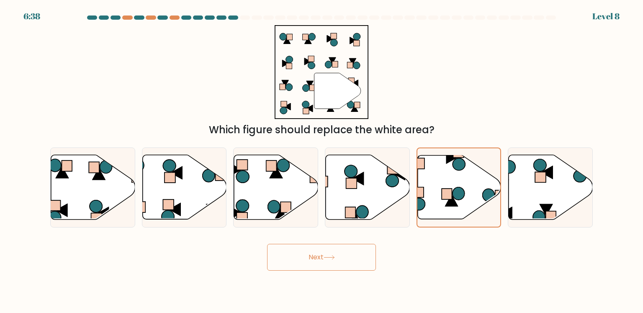
click at [328, 257] on icon at bounding box center [329, 257] width 11 height 5
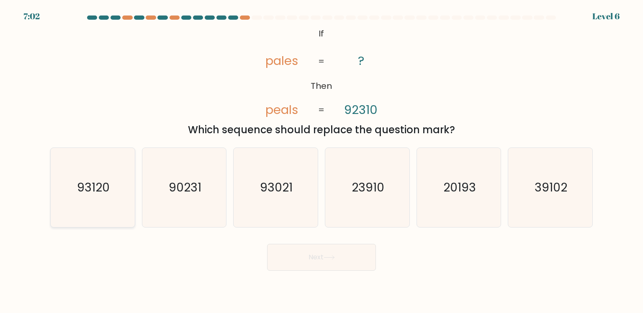
click at [104, 201] on icon "93120" at bounding box center [92, 187] width 79 height 79
click at [322, 161] on input "a. 93120" at bounding box center [322, 159] width 0 height 4
radio input "true"
click at [323, 265] on button "Next" at bounding box center [321, 257] width 109 height 27
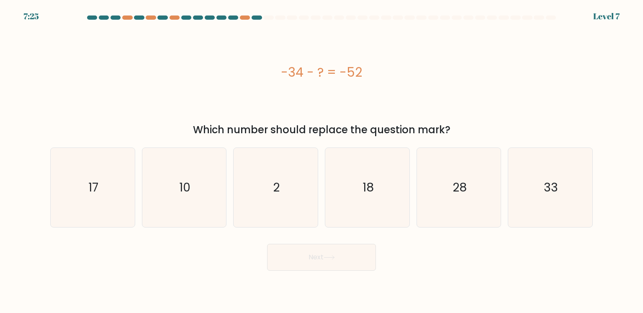
click at [422, 261] on div "Next" at bounding box center [321, 253] width 553 height 33
click at [371, 191] on text "18" at bounding box center [368, 187] width 11 height 17
click at [322, 161] on input "d. 18" at bounding box center [322, 159] width 0 height 4
radio input "true"
click at [334, 264] on button "Next" at bounding box center [321, 257] width 109 height 27
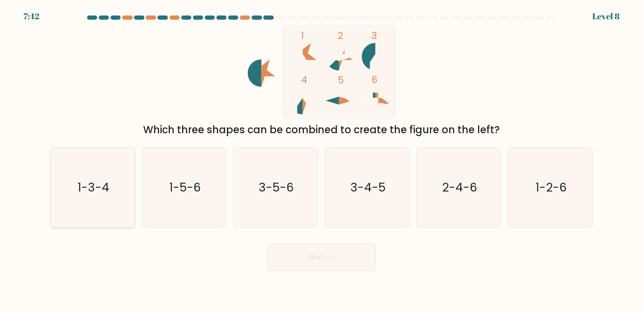
click at [121, 188] on icon "1-3-4" at bounding box center [92, 187] width 79 height 79
click at [322, 161] on input "a. 1-3-4" at bounding box center [322, 159] width 0 height 4
radio input "true"
click at [296, 254] on button "Next" at bounding box center [321, 257] width 109 height 27
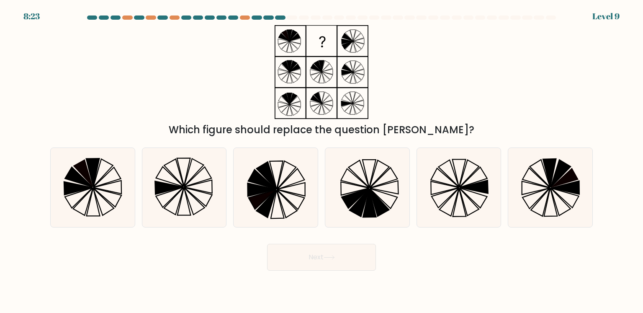
click at [180, 90] on div "Which figure should replace the question mark?" at bounding box center [321, 81] width 553 height 112
click at [100, 197] on icon at bounding box center [92, 187] width 79 height 79
click at [322, 161] on input "a." at bounding box center [322, 159] width 0 height 4
radio input "true"
click at [312, 254] on button "Next" at bounding box center [321, 257] width 109 height 27
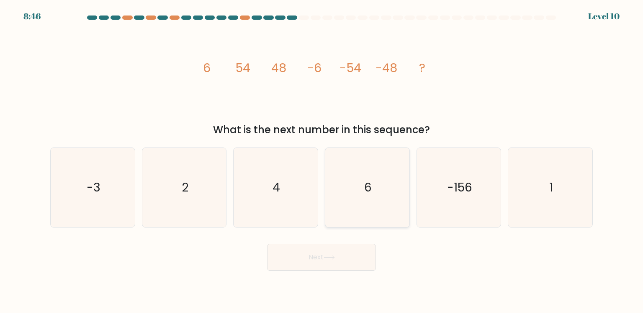
click at [349, 186] on icon "6" at bounding box center [367, 187] width 79 height 79
click at [322, 161] on input "d. 6" at bounding box center [322, 159] width 0 height 4
radio input "true"
click at [327, 252] on button "Next" at bounding box center [321, 257] width 109 height 27
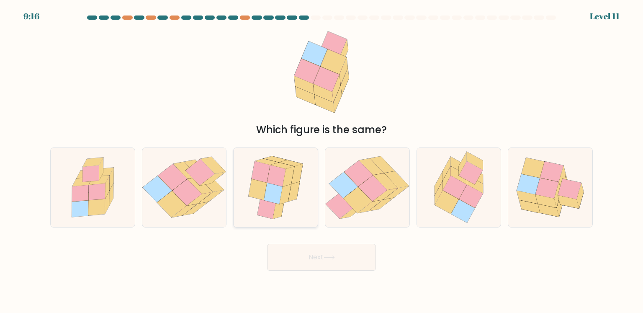
click at [274, 180] on icon at bounding box center [276, 175] width 18 height 21
click at [322, 161] on input "c." at bounding box center [322, 159] width 0 height 4
radio input "true"
click at [308, 257] on button "Next" at bounding box center [321, 257] width 109 height 27
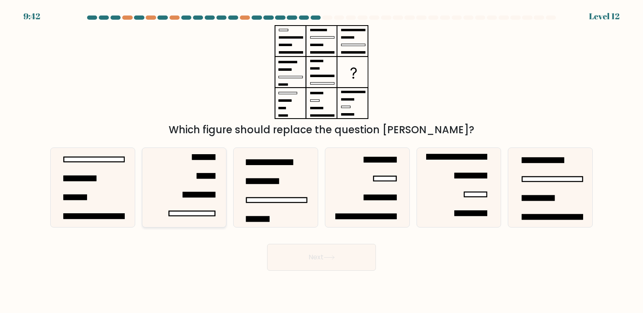
click at [176, 206] on icon at bounding box center [184, 187] width 79 height 79
click at [322, 161] on input "b." at bounding box center [322, 159] width 0 height 4
radio input "true"
click at [320, 252] on button "Next" at bounding box center [321, 257] width 109 height 27
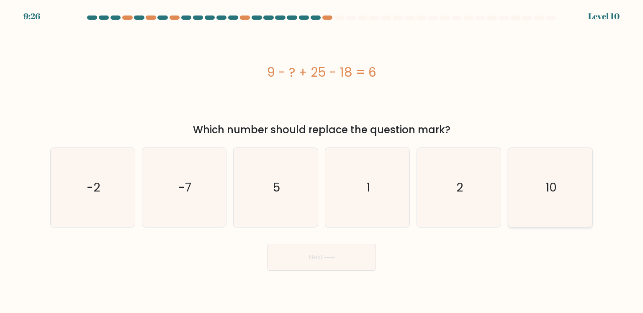
drag, startPoint x: 545, startPoint y: 190, endPoint x: 520, endPoint y: 199, distance: 25.7
click at [545, 190] on icon "10" at bounding box center [550, 187] width 79 height 79
click at [322, 161] on input "f. 10" at bounding box center [322, 159] width 0 height 4
radio input "true"
click at [330, 258] on icon at bounding box center [329, 257] width 11 height 5
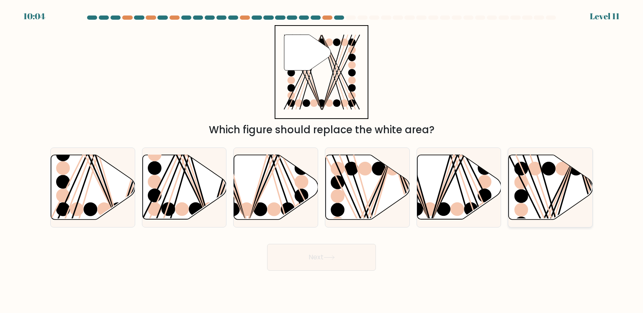
click at [527, 188] on icon at bounding box center [551, 187] width 84 height 64
click at [322, 161] on input "f." at bounding box center [322, 159] width 0 height 4
radio input "true"
click at [337, 260] on button "Next" at bounding box center [321, 257] width 109 height 27
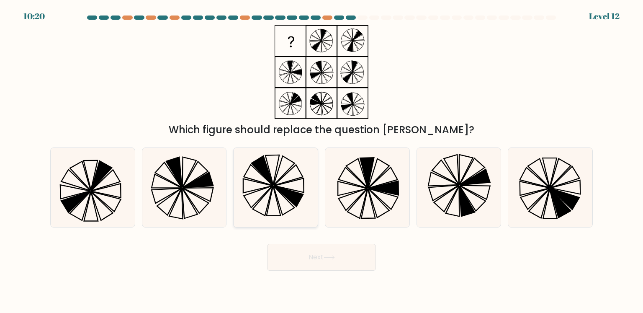
click at [282, 203] on icon at bounding box center [275, 187] width 79 height 79
click at [322, 161] on input "c." at bounding box center [322, 159] width 0 height 4
radio input "true"
click at [282, 203] on icon at bounding box center [276, 187] width 78 height 78
click at [322, 161] on input "c." at bounding box center [322, 159] width 0 height 4
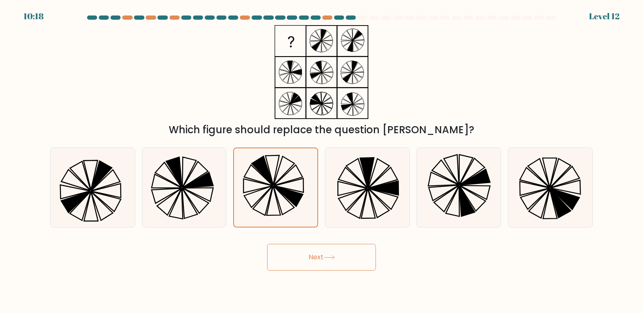
click at [308, 257] on button "Next" at bounding box center [321, 257] width 109 height 27
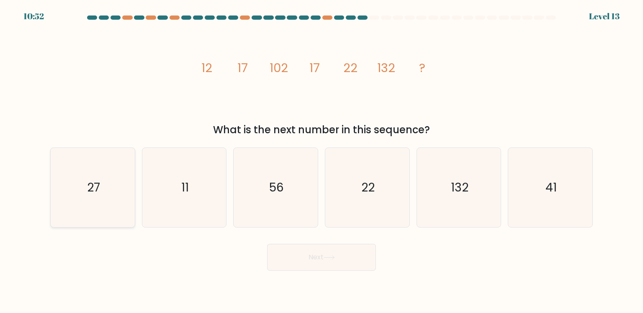
click at [57, 180] on icon "27" at bounding box center [92, 187] width 79 height 79
click at [322, 161] on input "a. 27" at bounding box center [322, 159] width 0 height 4
radio input "true"
click at [322, 248] on button "Next" at bounding box center [321, 257] width 109 height 27
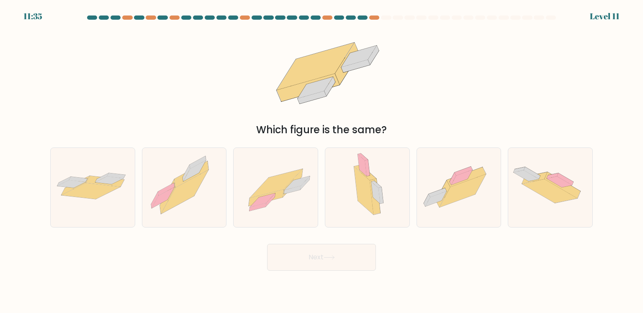
click at [206, 98] on div "Which figure is the same?" at bounding box center [321, 81] width 553 height 112
click at [109, 195] on icon at bounding box center [93, 187] width 84 height 35
click at [322, 161] on input "a." at bounding box center [322, 159] width 0 height 4
radio input "true"
click at [293, 250] on button "Next" at bounding box center [321, 257] width 109 height 27
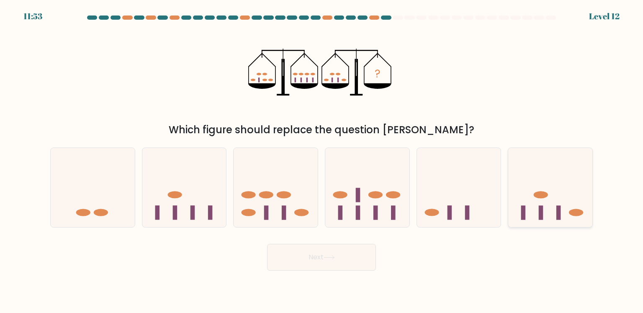
click at [527, 207] on icon at bounding box center [550, 186] width 84 height 69
click at [322, 161] on input "f." at bounding box center [322, 159] width 0 height 4
radio input "true"
click at [357, 262] on button "Next" at bounding box center [321, 257] width 109 height 27
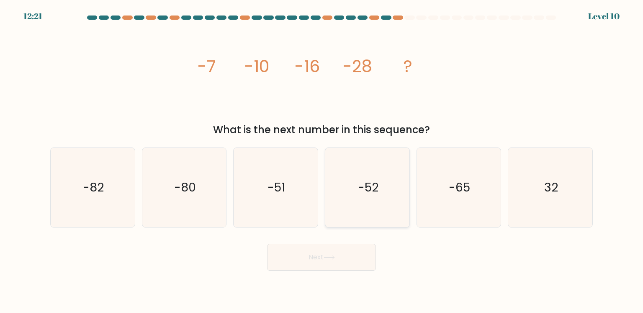
click at [389, 197] on icon "-52" at bounding box center [367, 187] width 79 height 79
click at [322, 161] on input "d. -52" at bounding box center [322, 159] width 0 height 4
radio input "true"
click at [332, 263] on button "Next" at bounding box center [321, 257] width 109 height 27
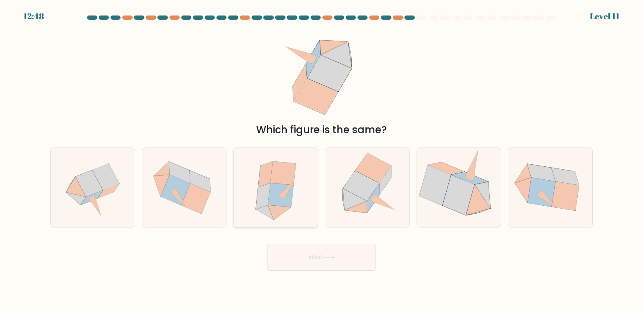
click at [279, 201] on icon at bounding box center [281, 195] width 26 height 24
click at [322, 161] on input "c." at bounding box center [322, 159] width 0 height 4
radio input "true"
click at [306, 265] on button "Next" at bounding box center [321, 257] width 109 height 27
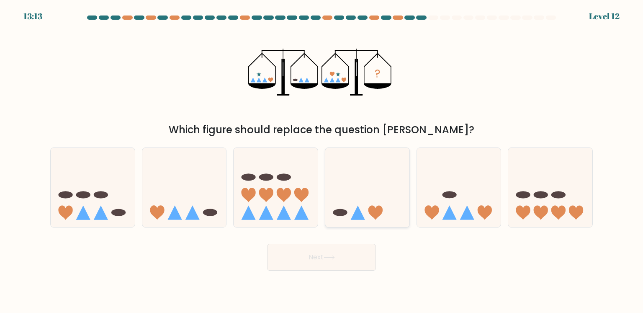
click at [388, 206] on icon at bounding box center [367, 186] width 84 height 69
click at [322, 161] on input "d." at bounding box center [322, 159] width 0 height 4
radio input "true"
click at [306, 262] on button "Next" at bounding box center [321, 257] width 109 height 27
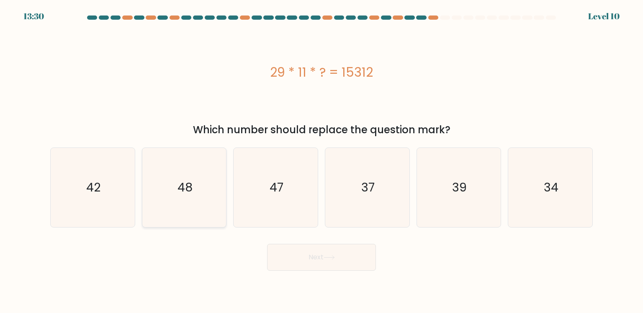
click at [191, 198] on icon "48" at bounding box center [184, 187] width 79 height 79
click at [322, 161] on input "b. 48" at bounding box center [322, 159] width 0 height 4
radio input "true"
click at [297, 259] on button "Next" at bounding box center [321, 257] width 109 height 27
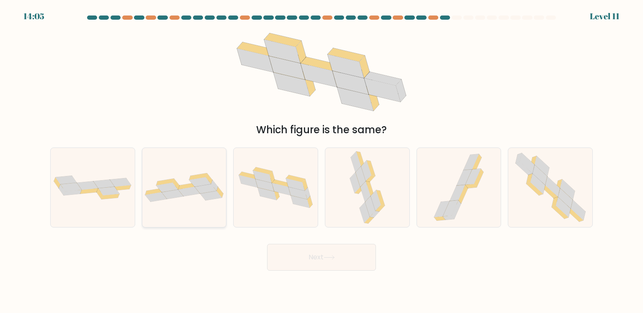
click at [206, 180] on icon at bounding box center [200, 182] width 22 height 10
click at [322, 161] on input "b." at bounding box center [322, 159] width 0 height 4
radio input "true"
click at [308, 192] on icon at bounding box center [307, 193] width 5 height 11
click at [322, 161] on input "c." at bounding box center [322, 159] width 0 height 4
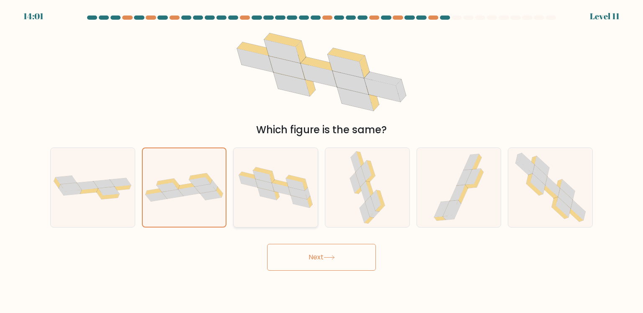
radio input "true"
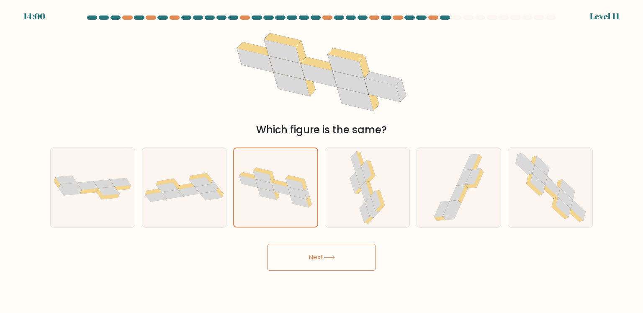
click at [316, 253] on button "Next" at bounding box center [321, 257] width 109 height 27
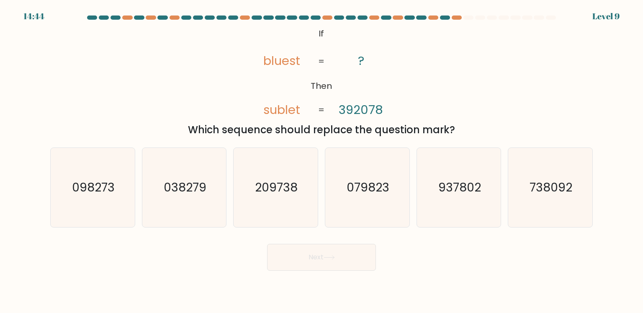
click at [188, 82] on div "@import url('https://fonts.googleapis.com/css?family=Abril+Fatface:400,100,100i…" at bounding box center [321, 81] width 553 height 112
click at [242, 206] on icon "209738" at bounding box center [275, 187] width 79 height 79
click at [322, 161] on input "c. 209738" at bounding box center [322, 159] width 0 height 4
radio input "true"
click at [293, 257] on button "Next" at bounding box center [321, 257] width 109 height 27
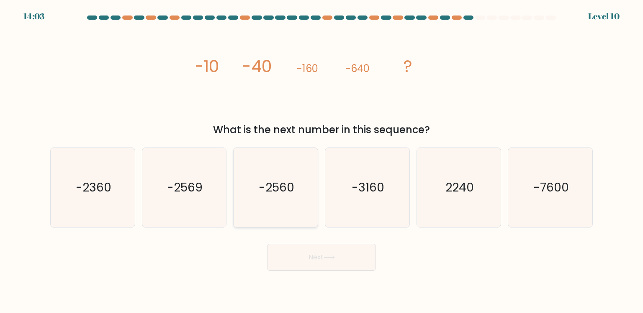
click at [288, 214] on icon "-2560" at bounding box center [275, 187] width 79 height 79
click at [322, 161] on input "c. -2560" at bounding box center [322, 159] width 0 height 4
radio input "true"
click at [323, 253] on button "Next" at bounding box center [321, 257] width 109 height 27
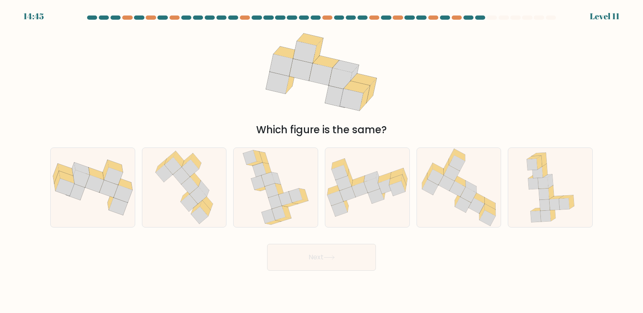
click at [234, 95] on div "Which figure is the same?" at bounding box center [321, 81] width 553 height 112
click at [219, 99] on div "Which figure is the same?" at bounding box center [321, 81] width 553 height 112
click at [132, 190] on icon at bounding box center [122, 194] width 19 height 18
click at [322, 161] on input "a." at bounding box center [322, 159] width 0 height 4
radio input "true"
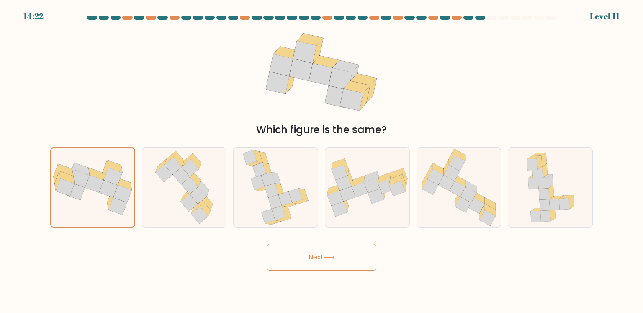
click at [317, 268] on button "Next" at bounding box center [321, 257] width 109 height 27
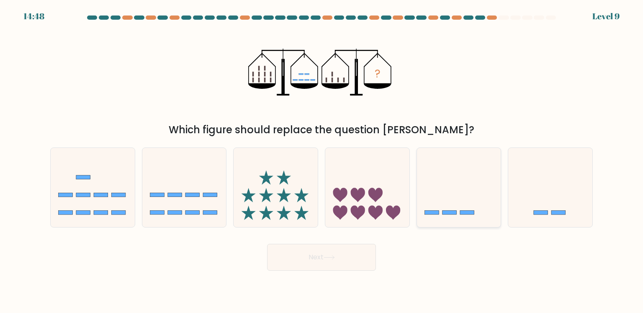
click at [445, 185] on icon at bounding box center [459, 186] width 84 height 69
click at [322, 161] on input "e." at bounding box center [322, 159] width 0 height 4
radio input "true"
click at [334, 255] on icon at bounding box center [329, 257] width 11 height 5
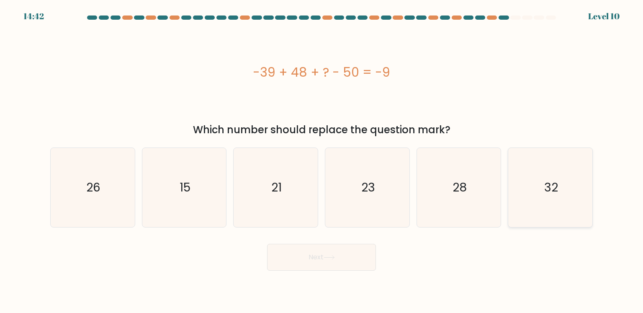
click at [559, 204] on icon "32" at bounding box center [550, 187] width 79 height 79
click at [322, 161] on input "f. 32" at bounding box center [322, 159] width 0 height 4
radio input "true"
click at [339, 259] on button "Next" at bounding box center [321, 257] width 109 height 27
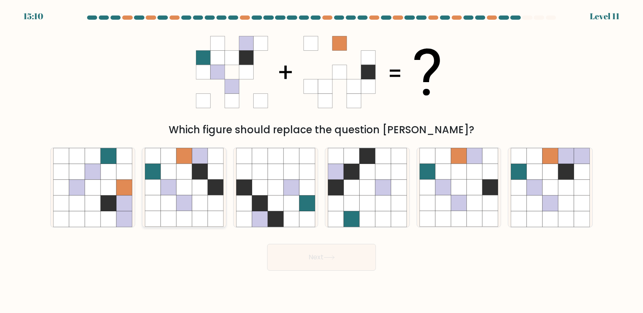
click at [200, 184] on icon at bounding box center [200, 188] width 16 height 16
click at [322, 161] on input "b." at bounding box center [322, 159] width 0 height 4
radio input "true"
drag, startPoint x: 302, startPoint y: 280, endPoint x: 311, endPoint y: 248, distance: 33.5
click at [310, 253] on body "15:10 Level 11" at bounding box center [321, 156] width 643 height 313
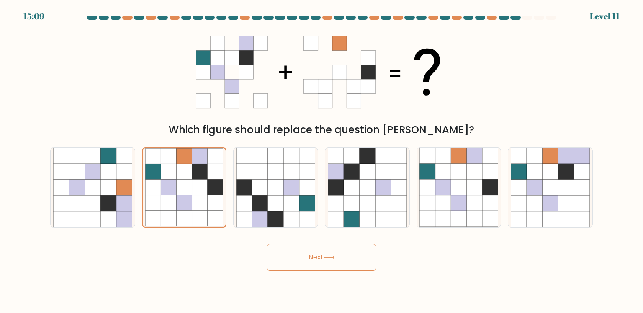
click at [311, 253] on button "Next" at bounding box center [321, 257] width 109 height 27
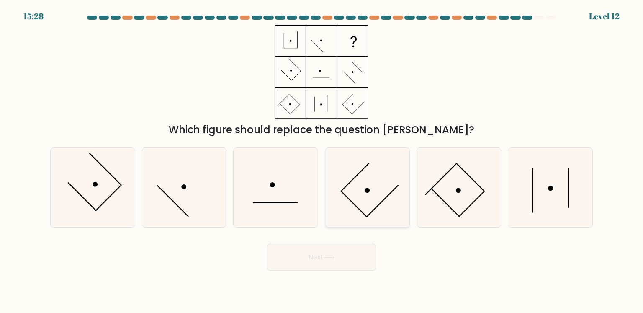
click at [348, 206] on icon at bounding box center [367, 187] width 79 height 79
click at [322, 161] on input "d." at bounding box center [322, 159] width 0 height 4
radio input "true"
click at [345, 262] on button "Next" at bounding box center [321, 257] width 109 height 27
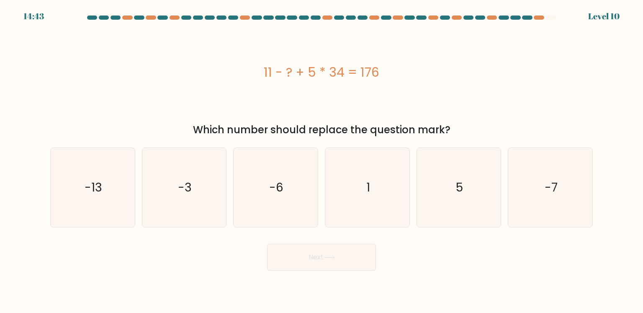
click at [139, 193] on div "b. -3" at bounding box center [185, 187] width 92 height 80
click at [127, 194] on icon "-13" at bounding box center [92, 187] width 79 height 79
click at [322, 161] on input "a. -13" at bounding box center [322, 159] width 0 height 4
radio input "true"
click at [324, 268] on button "Next" at bounding box center [321, 257] width 109 height 27
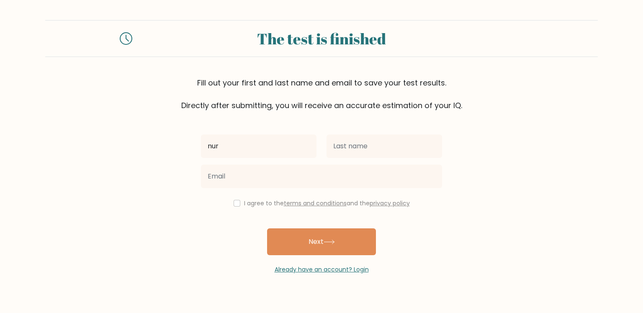
type input "nur"
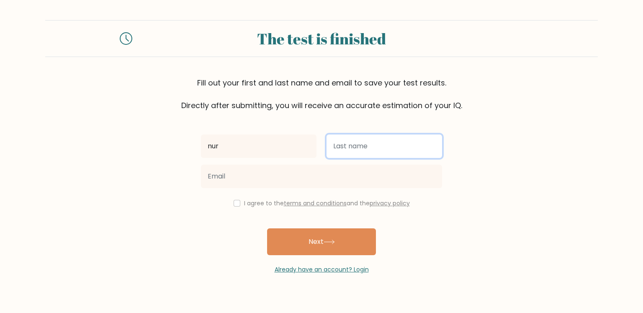
click at [349, 147] on input "text" at bounding box center [385, 145] width 116 height 23
type input "ö"
type input "oozer"
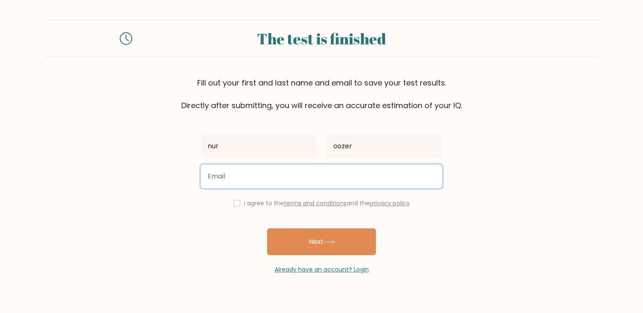
paste input "[EMAIL_ADDRESS][DOMAIN_NAME]"
drag, startPoint x: 242, startPoint y: 178, endPoint x: 173, endPoint y: 173, distance: 68.4
click at [173, 173] on form "The test is finished Fill out your first and last name and email to save your t…" at bounding box center [321, 147] width 643 height 254
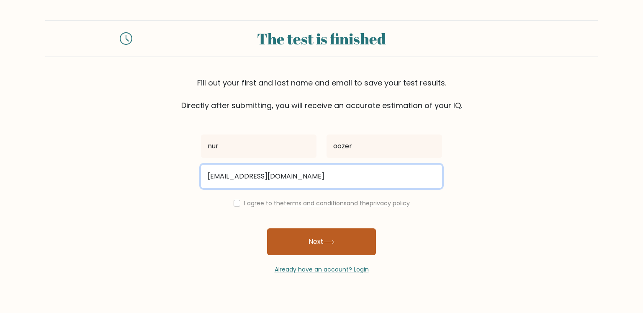
type input "[EMAIL_ADDRESS][DOMAIN_NAME]"
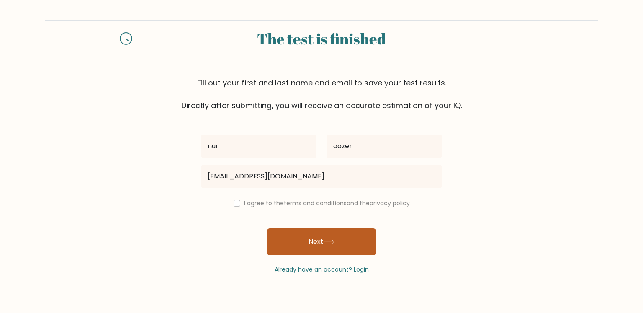
click at [309, 243] on button "Next" at bounding box center [321, 241] width 109 height 27
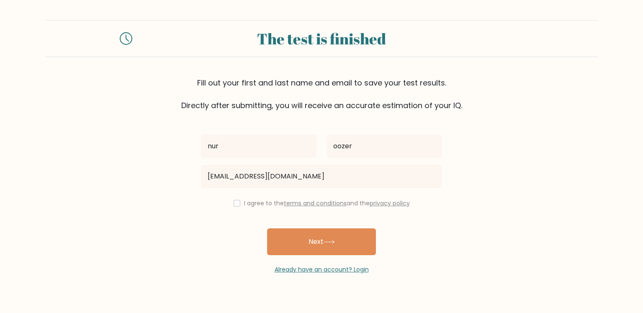
click at [238, 206] on div "I agree to the terms and conditions and the privacy policy" at bounding box center [321, 203] width 251 height 10
click at [234, 200] on input "checkbox" at bounding box center [237, 203] width 7 height 7
checkbox input "true"
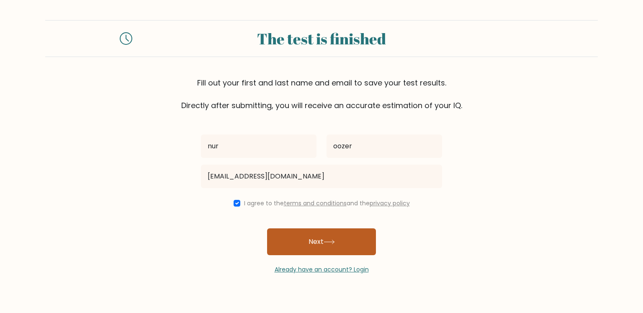
click at [315, 243] on button "Next" at bounding box center [321, 241] width 109 height 27
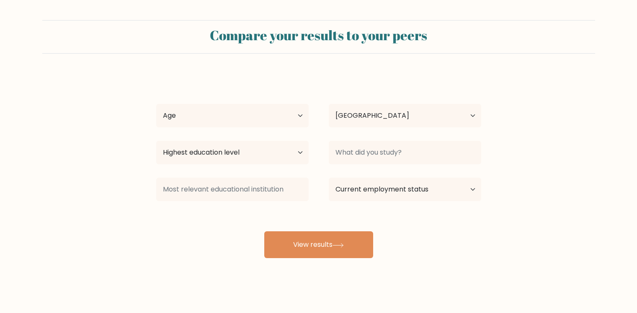
select select "TR"
click at [260, 126] on select "Age Under [DEMOGRAPHIC_DATA] [DEMOGRAPHIC_DATA] [DEMOGRAPHIC_DATA] [DEMOGRAPHIC…" at bounding box center [232, 115] width 152 height 23
select select "18_24"
click at [156, 104] on select "Age Under [DEMOGRAPHIC_DATA] [DEMOGRAPHIC_DATA] [DEMOGRAPHIC_DATA] [DEMOGRAPHIC…" at bounding box center [232, 115] width 152 height 23
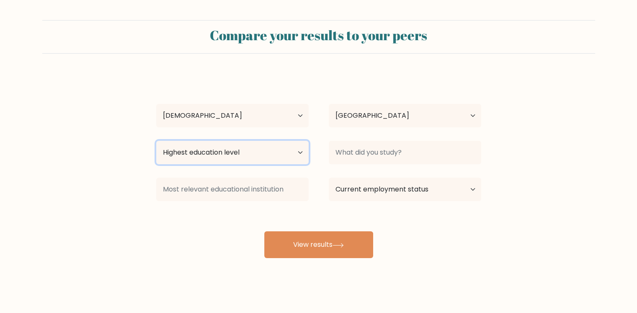
click at [247, 152] on select "Highest education level No schooling Primary Lower Secondary Upper Secondary Oc…" at bounding box center [232, 152] width 152 height 23
click at [156, 141] on select "Highest education level No schooling Primary Lower Secondary Upper Secondary Oc…" at bounding box center [232, 152] width 152 height 23
click at [233, 149] on select "Highest education level No schooling Primary Lower Secondary Upper Secondary Oc…" at bounding box center [232, 152] width 152 height 23
select select "upper_secondary"
click at [156, 141] on select "Highest education level No schooling Primary Lower Secondary Upper Secondary Oc…" at bounding box center [232, 152] width 152 height 23
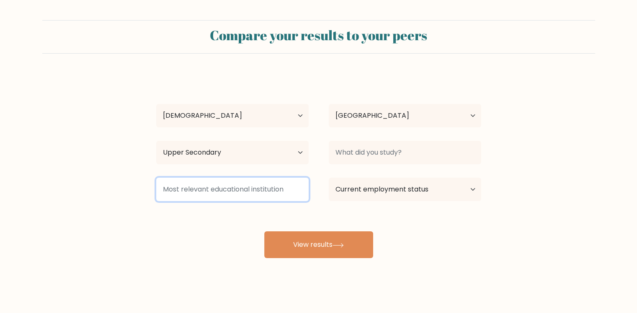
click at [245, 185] on input at bounding box center [232, 189] width 152 height 23
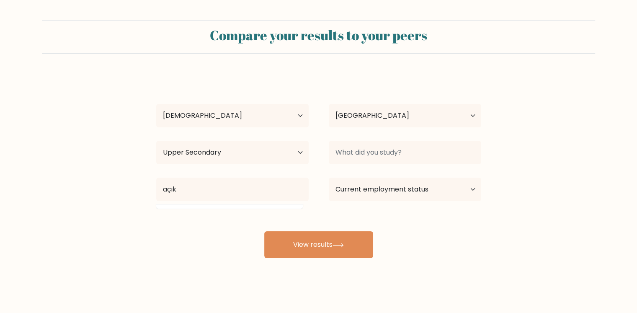
click at [251, 176] on div "açık" at bounding box center [232, 189] width 172 height 30
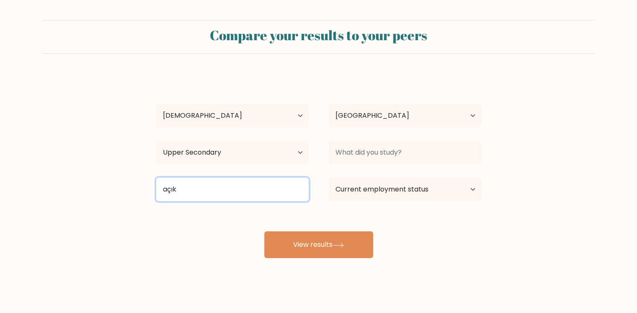
click at [251, 183] on input "açık" at bounding box center [232, 189] width 152 height 23
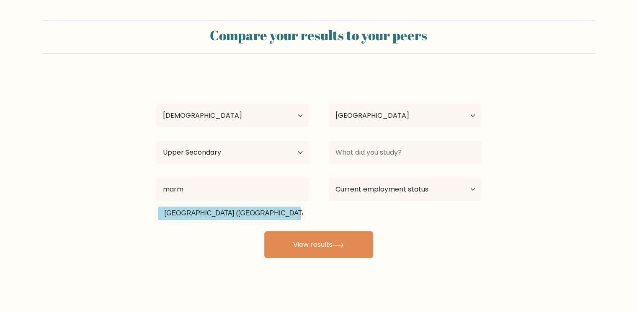
click at [259, 215] on option "[GEOGRAPHIC_DATA] ([GEOGRAPHIC_DATA])" at bounding box center [229, 212] width 142 height 13
type input "[GEOGRAPHIC_DATA]"
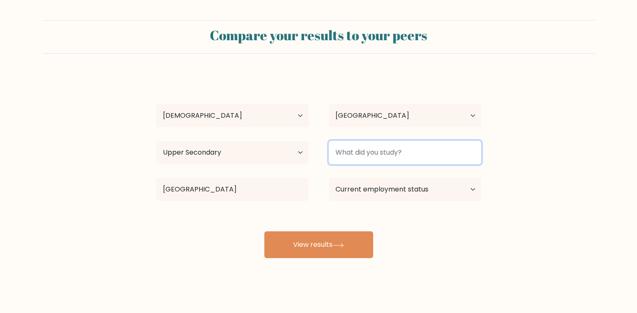
click at [416, 149] on input at bounding box center [405, 152] width 152 height 23
click at [413, 151] on input "tıbb" at bounding box center [405, 152] width 152 height 23
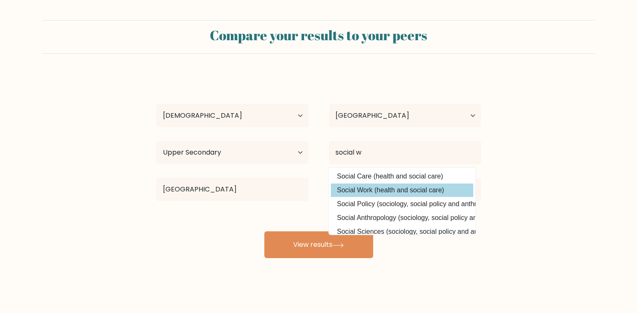
click at [378, 189] on option "Social Work (health and social care)" at bounding box center [402, 189] width 142 height 13
type input "Social Work"
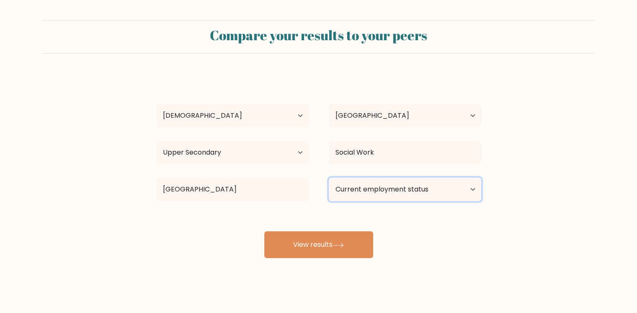
click at [378, 189] on select "Current employment status Employed Student Retired Other / prefer not to answer" at bounding box center [405, 189] width 152 height 23
select select "student"
click at [329, 178] on select "Current employment status Employed Student Retired Other / prefer not to answer" at bounding box center [405, 189] width 152 height 23
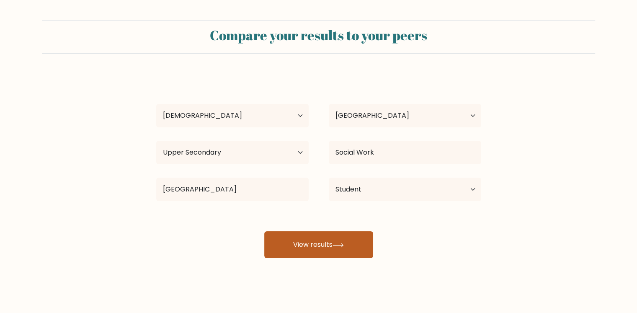
click at [338, 243] on icon at bounding box center [337, 245] width 11 height 5
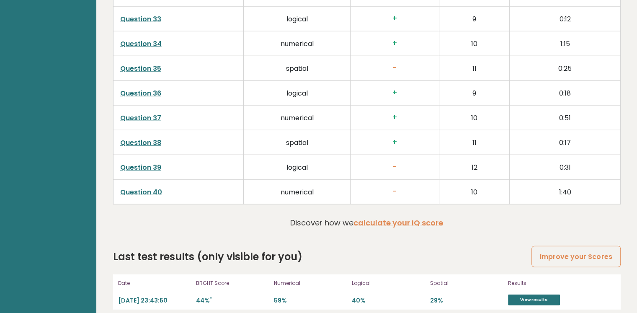
scroll to position [2170, 0]
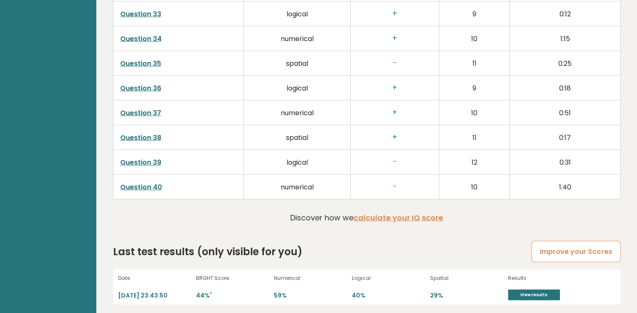
click at [599, 247] on link "Improve your Scores" at bounding box center [575, 251] width 89 height 21
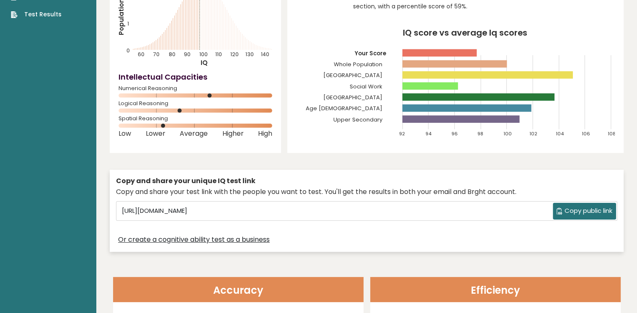
scroll to position [91, 0]
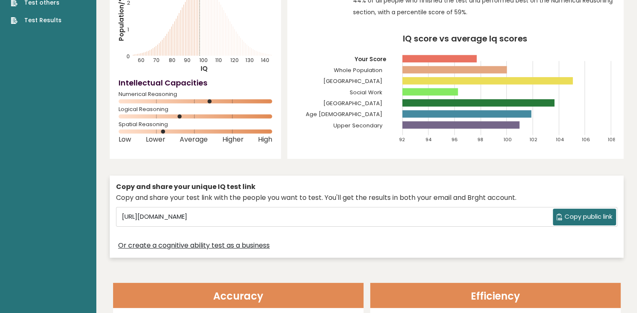
drag, startPoint x: 442, startPoint y: 2, endPoint x: 60, endPoint y: 29, distance: 382.3
drag, startPoint x: 45, startPoint y: 83, endPoint x: 52, endPoint y: 7, distance: 76.5
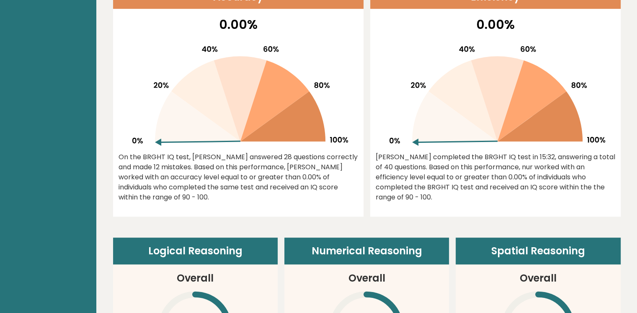
scroll to position [407, 0]
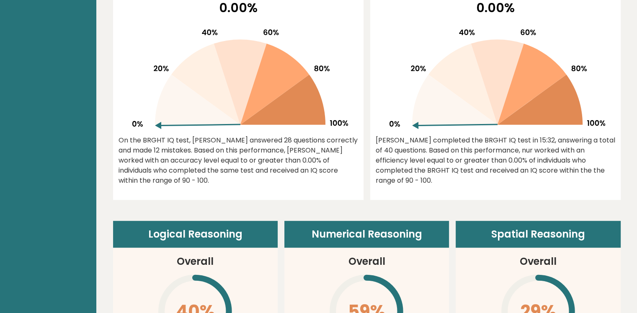
click at [224, 140] on div "On the BRGHT IQ test, Nur Oozer answered 28 questions correctly and made 12 mis…" at bounding box center [237, 160] width 239 height 50
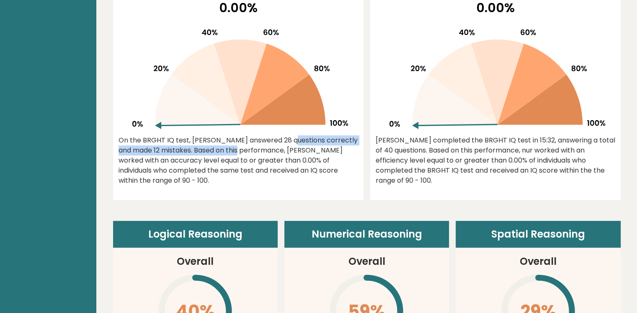
drag, startPoint x: 224, startPoint y: 140, endPoint x: 182, endPoint y: 152, distance: 43.6
click at [182, 152] on div "On the BRGHT IQ test, Nur Oozer answered 28 questions correctly and made 12 mis…" at bounding box center [237, 160] width 239 height 50
copy div "answered 28 questions correctly and made 12 mistakes."
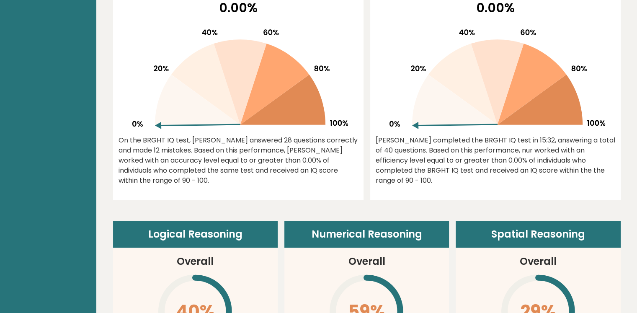
click at [181, 180] on div "On the BRGHT IQ test, Nur Oozer answered 28 questions correctly and made 12 mis…" at bounding box center [237, 160] width 239 height 50
